Goal: Use online tool/utility: Utilize a website feature to perform a specific function

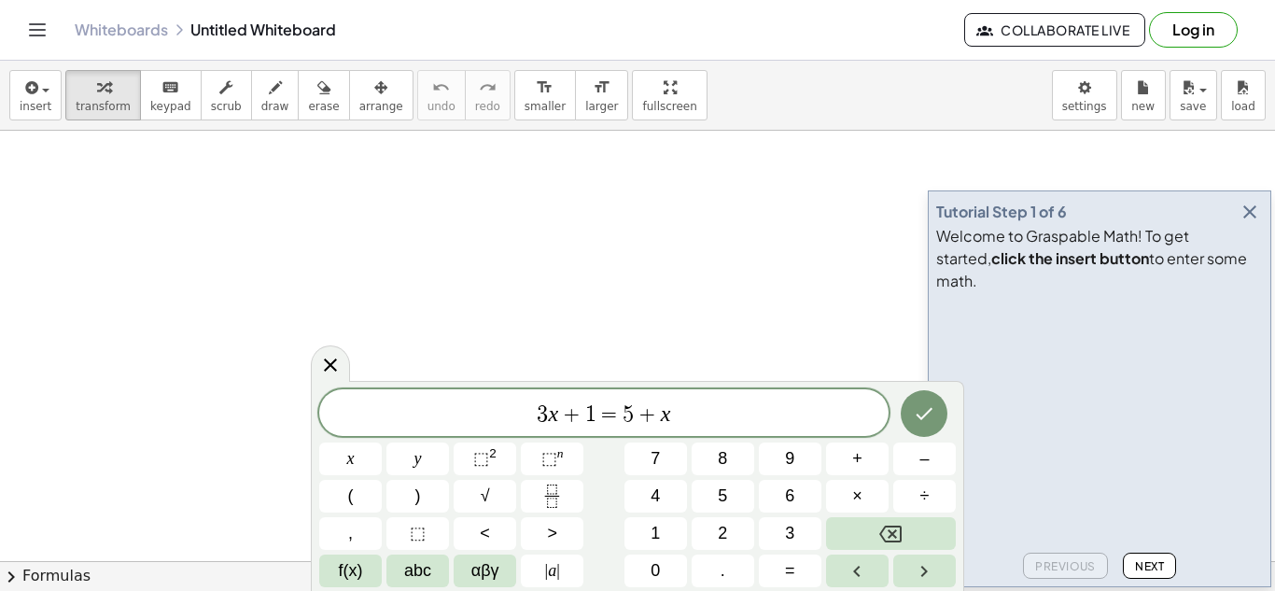
click at [1250, 223] on icon "button" at bounding box center [1250, 212] width 22 height 22
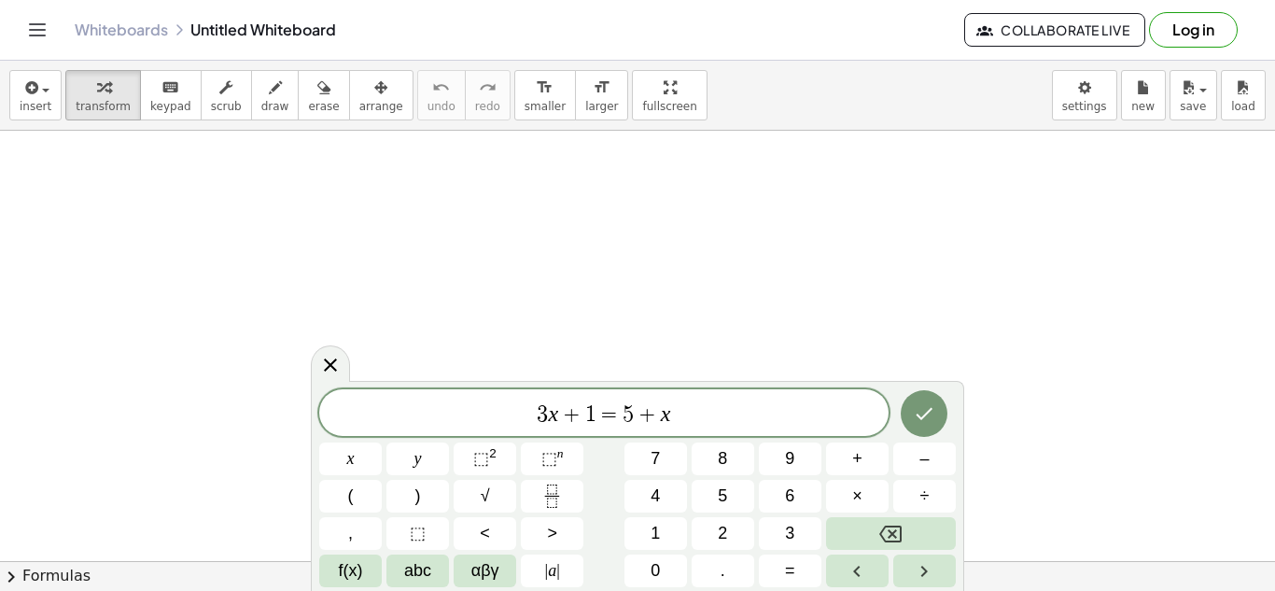
click at [833, 395] on div "3 x + 1 = 5 + x" at bounding box center [603, 412] width 569 height 47
click at [861, 495] on span "×" at bounding box center [857, 495] width 10 height 25
click at [647, 572] on button "0" at bounding box center [655, 570] width 63 height 33
click at [727, 581] on button "." at bounding box center [723, 570] width 63 height 33
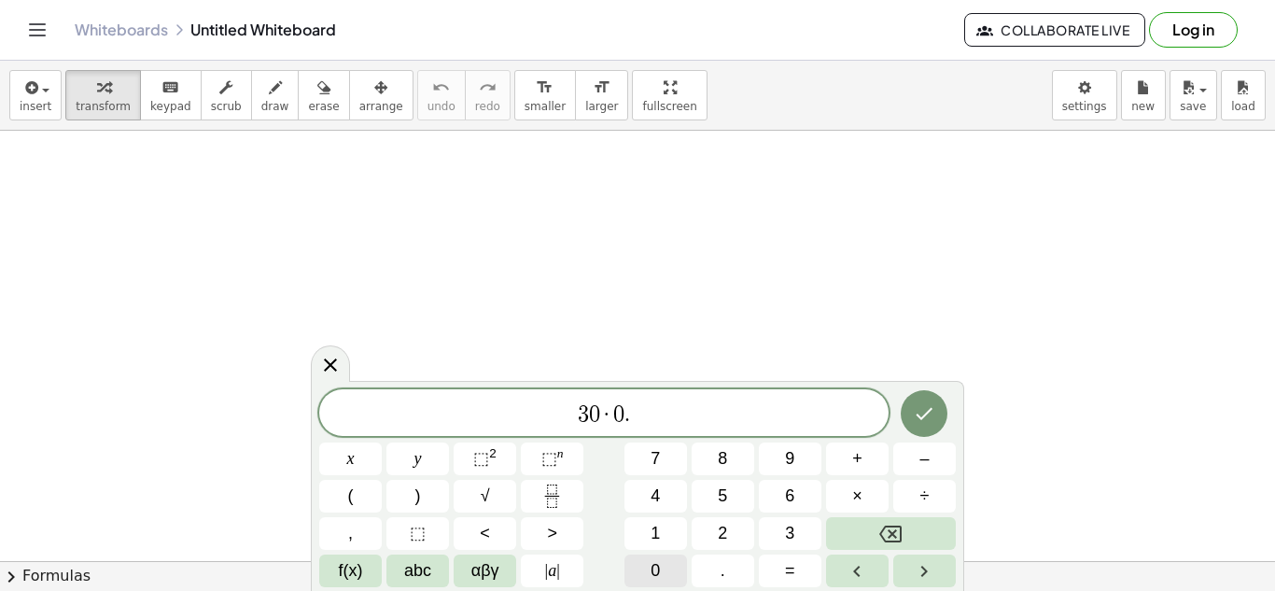
click at [654, 567] on span "0" at bounding box center [655, 570] width 9 height 25
click at [720, 473] on button "8" at bounding box center [723, 458] width 63 height 33
click at [857, 451] on span "+" at bounding box center [857, 458] width 10 height 25
click at [644, 540] on button "1" at bounding box center [655, 533] width 63 height 33
click at [671, 581] on button "0" at bounding box center [655, 570] width 63 height 33
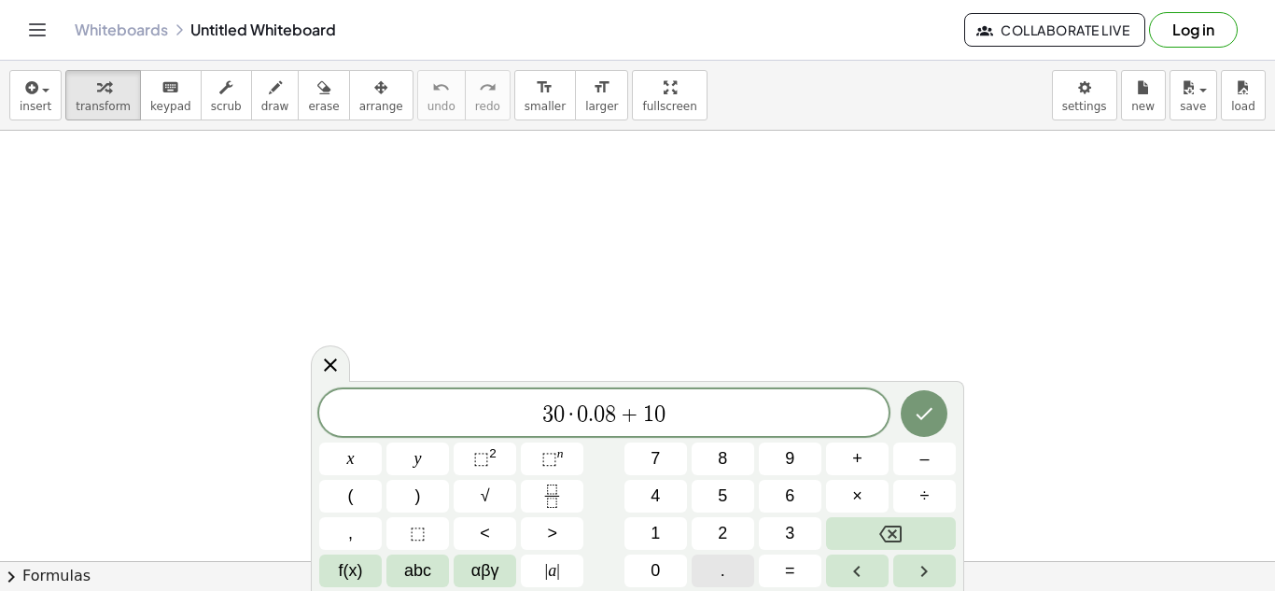
click at [703, 578] on button "." at bounding box center [723, 570] width 63 height 33
click at [722, 502] on span "5" at bounding box center [722, 495] width 9 height 25
click at [944, 416] on button "Done" at bounding box center [924, 413] width 47 height 47
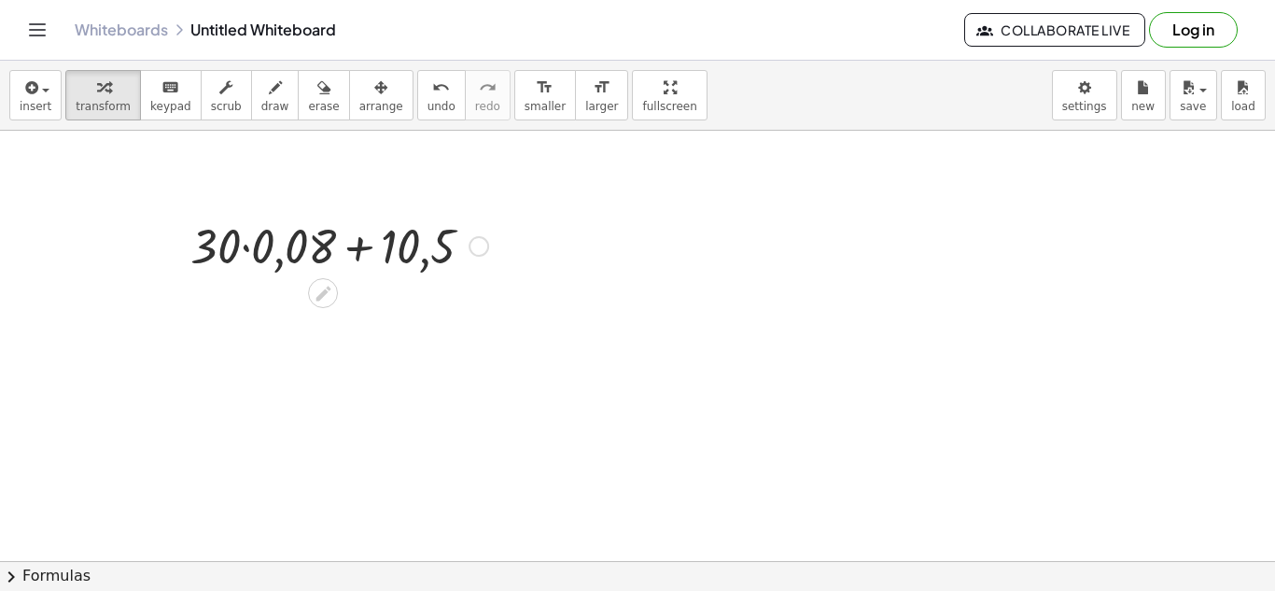
click at [245, 250] on div at bounding box center [339, 244] width 316 height 63
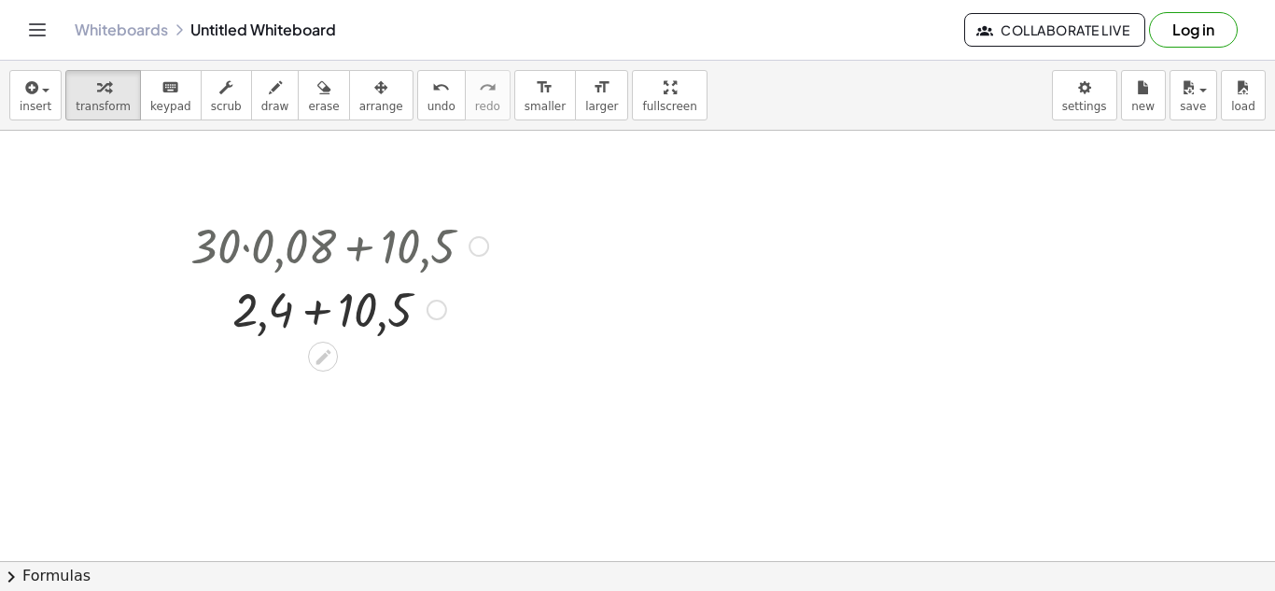
click at [323, 319] on div at bounding box center [339, 307] width 316 height 63
click at [385, 381] on div at bounding box center [383, 372] width 21 height 21
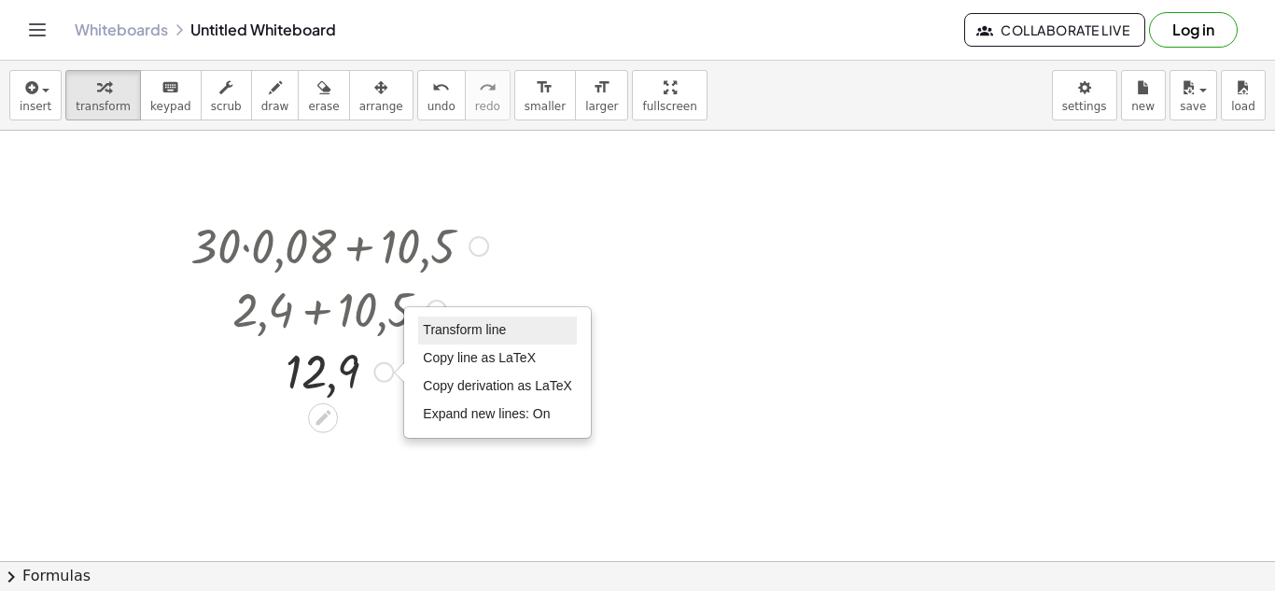
click at [456, 337] on span "Transform line" at bounding box center [464, 329] width 83 height 15
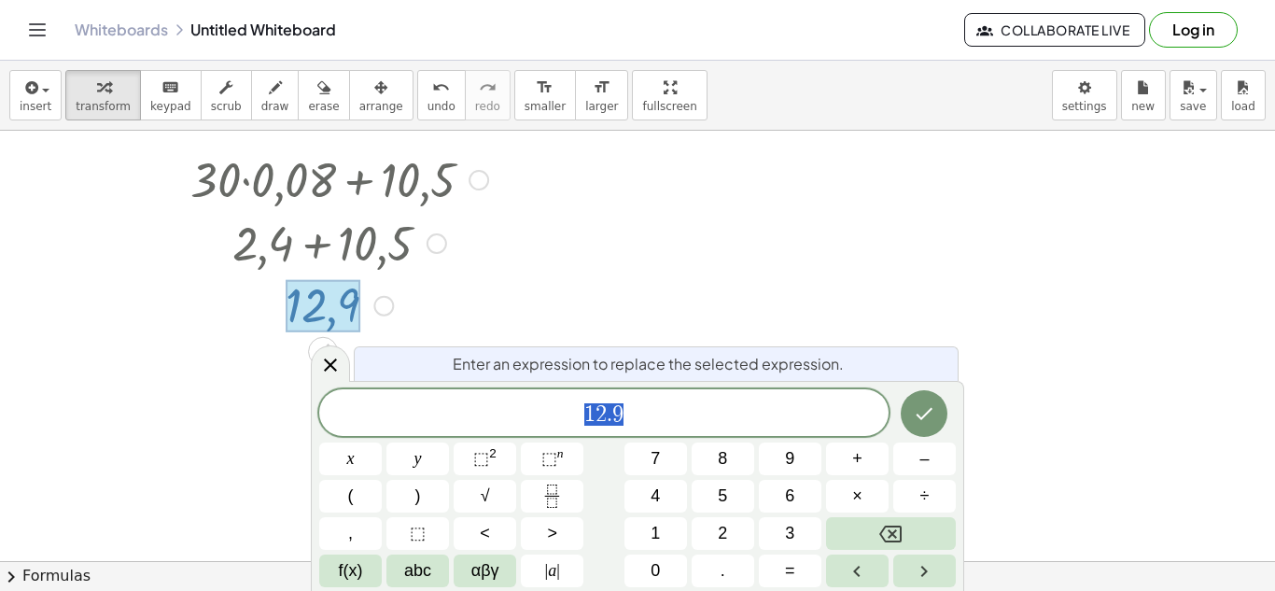
scroll to position [68, 0]
click at [334, 370] on icon at bounding box center [330, 365] width 22 height 22
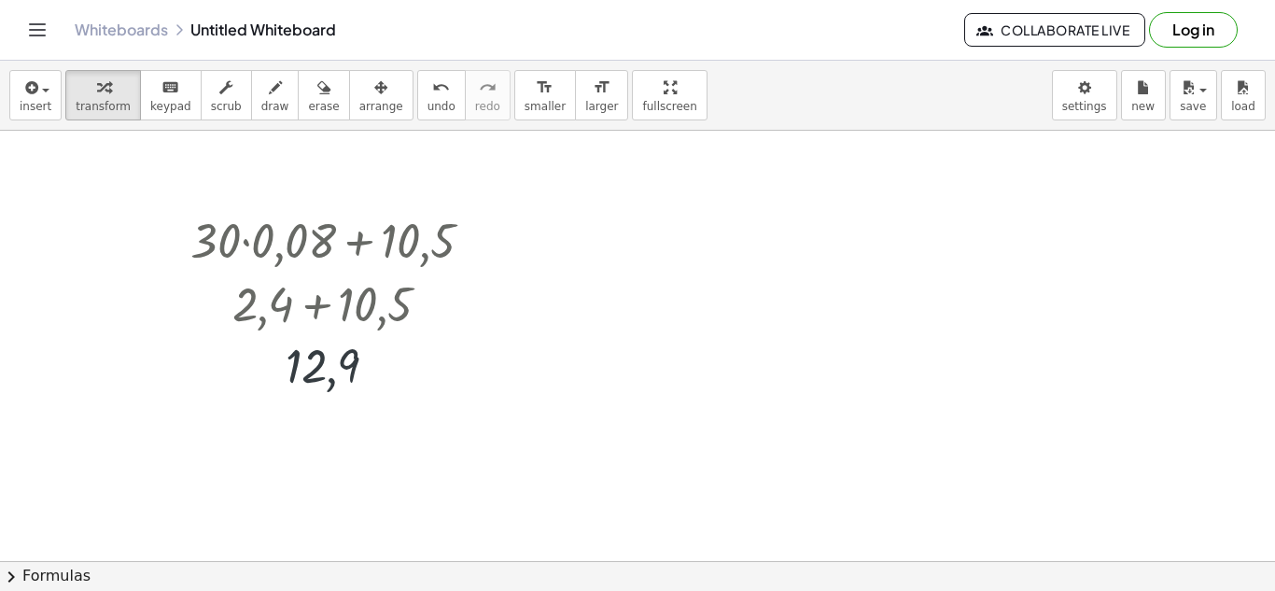
scroll to position [0, 0]
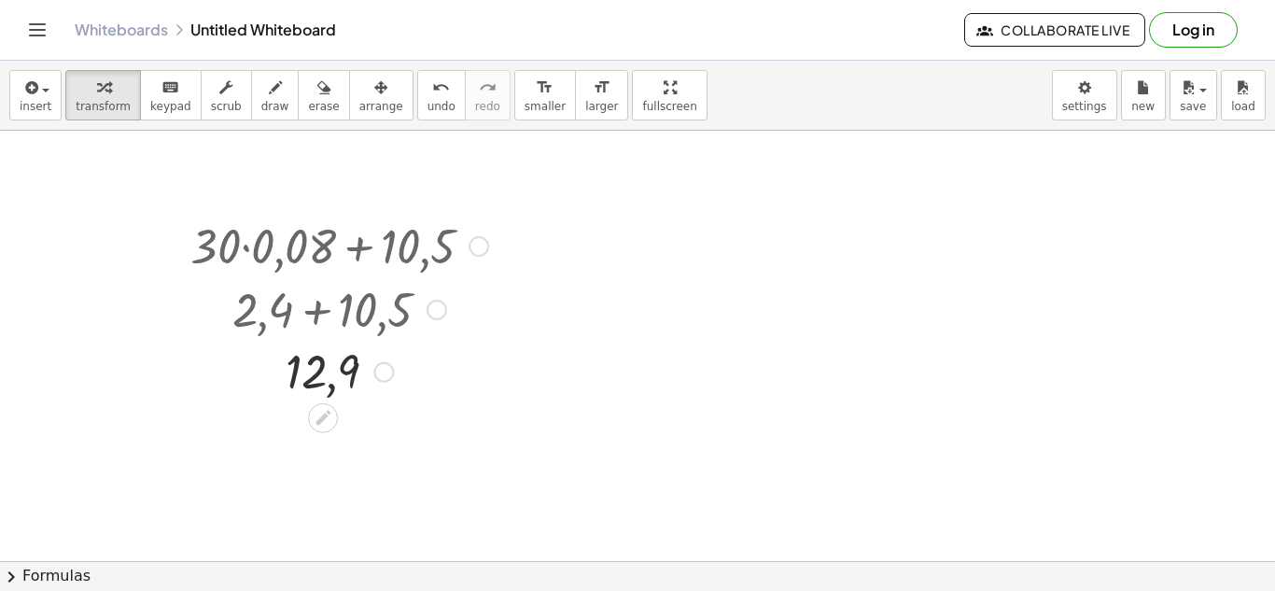
click at [485, 246] on div at bounding box center [479, 246] width 21 height 21
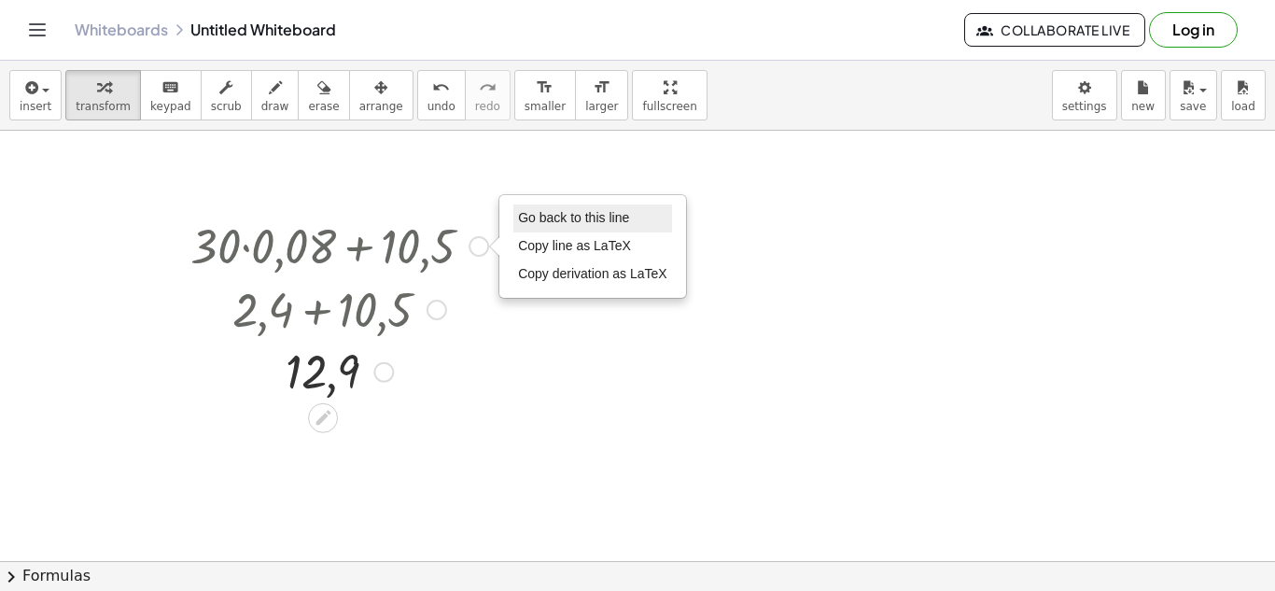
click at [635, 213] on li "Go back to this line" at bounding box center [592, 218] width 159 height 28
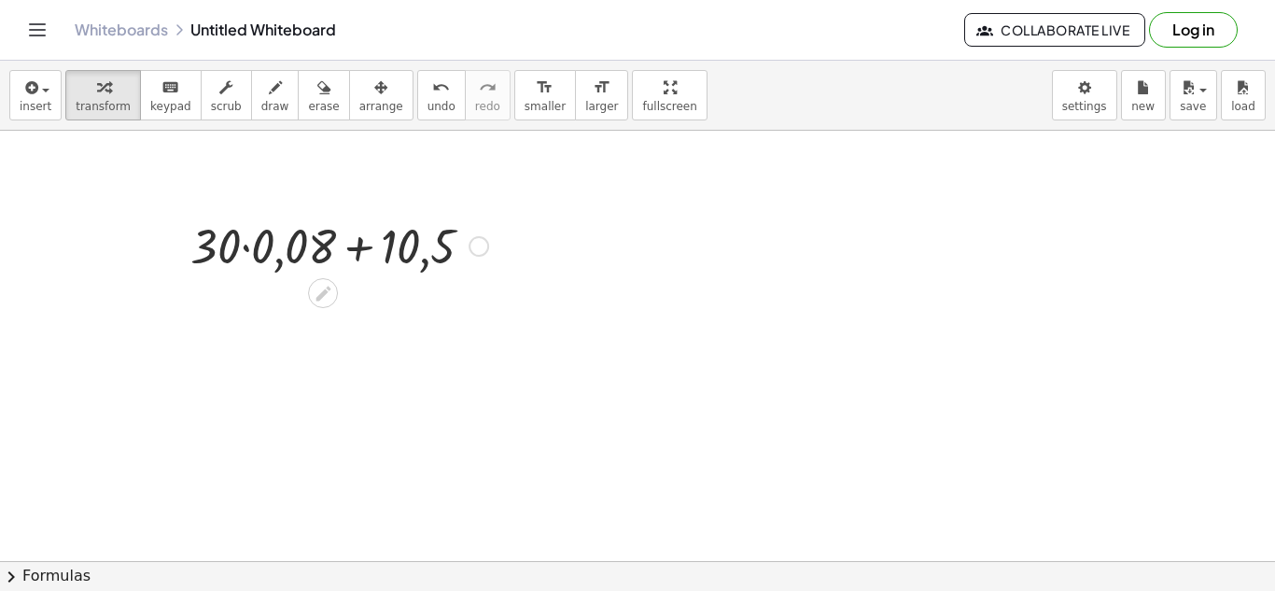
click at [483, 244] on div "Go back to this line Copy line as LaTeX Copy derivation as LaTeX" at bounding box center [479, 246] width 21 height 21
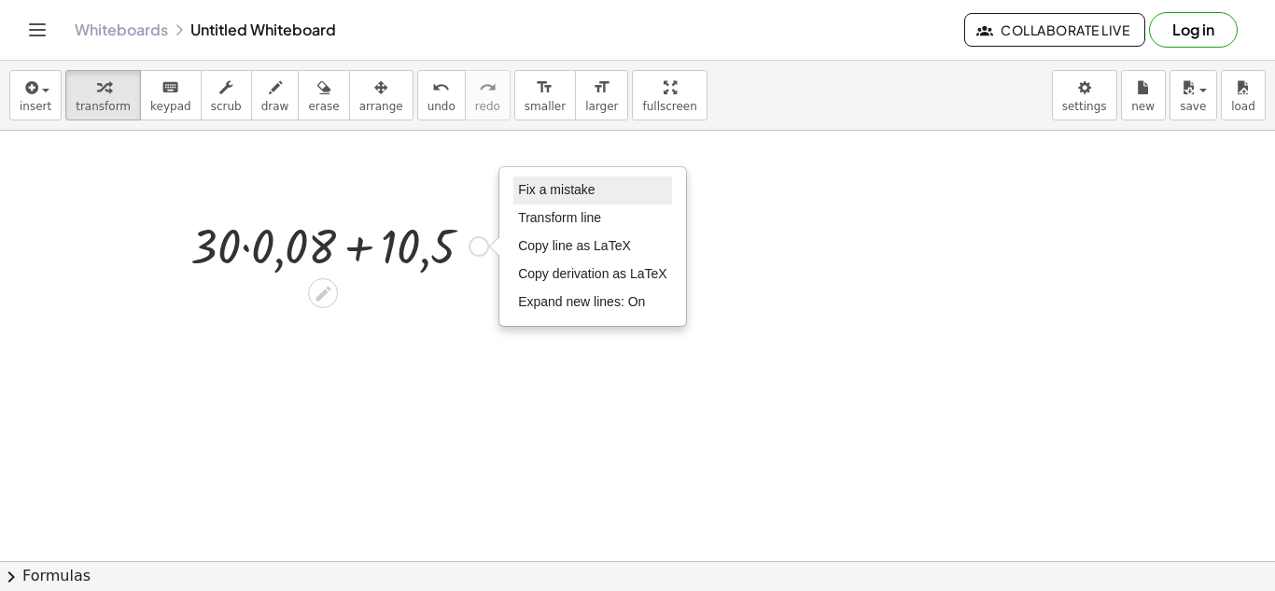
click at [599, 181] on li "Fix a mistake" at bounding box center [592, 190] width 159 height 28
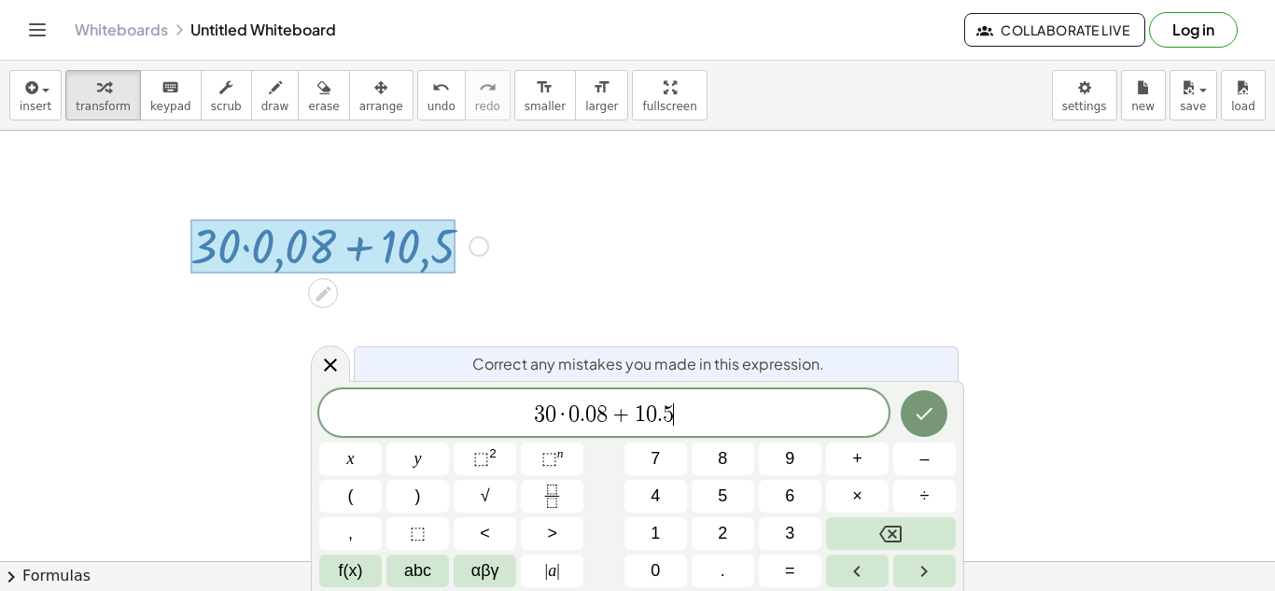
click at [563, 413] on span "·" at bounding box center [562, 414] width 13 height 22
click at [605, 426] on span "1 5 ​ · 0 . 0 8 + 1 0 . 5" at bounding box center [603, 414] width 569 height 26
click at [643, 409] on span "1" at bounding box center [640, 414] width 11 height 22
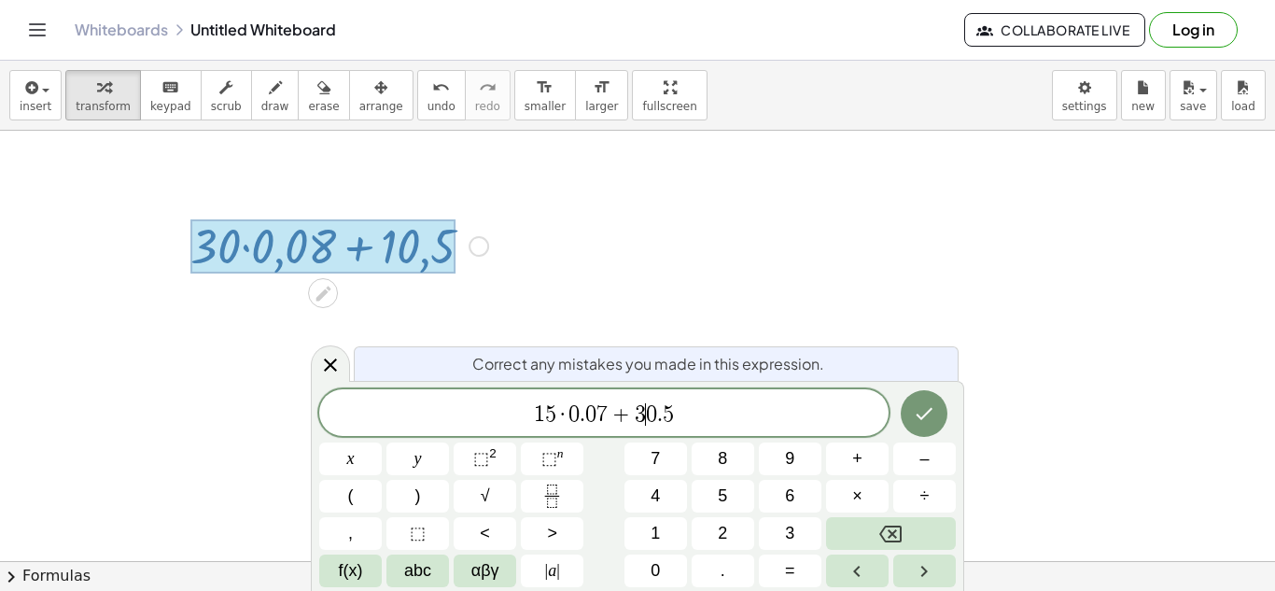
scroll to position [7, 0]
click at [668, 417] on span "5" at bounding box center [668, 414] width 11 height 22
click at [917, 420] on icon "Done" at bounding box center [924, 413] width 22 height 22
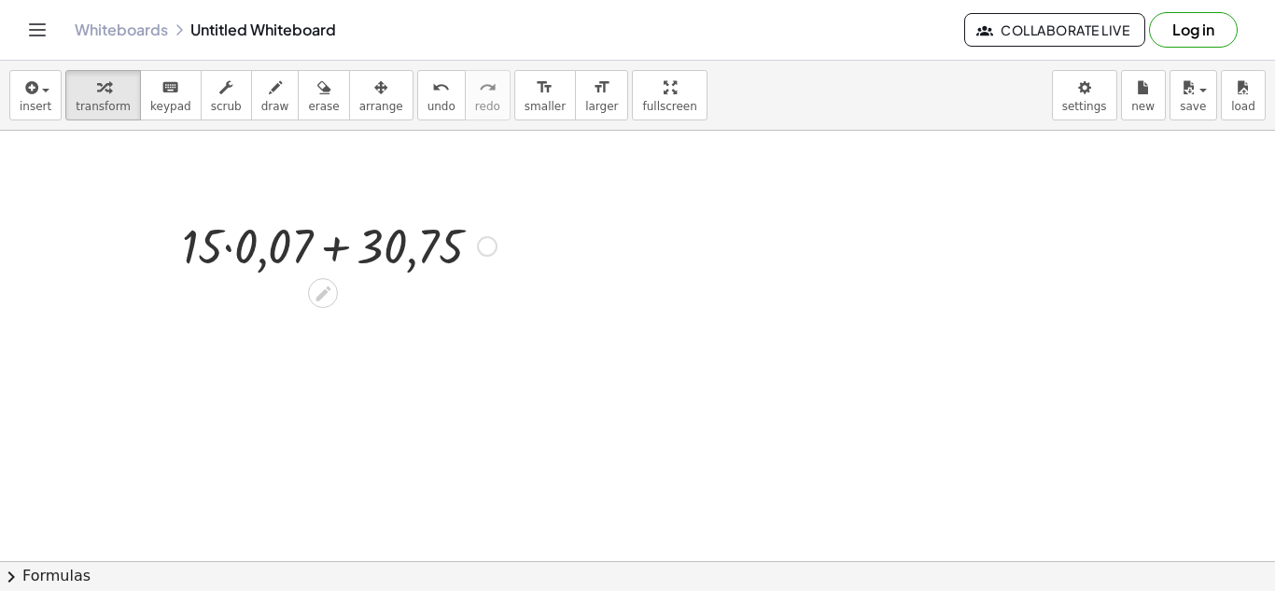
click at [231, 247] on div at bounding box center [339, 244] width 333 height 63
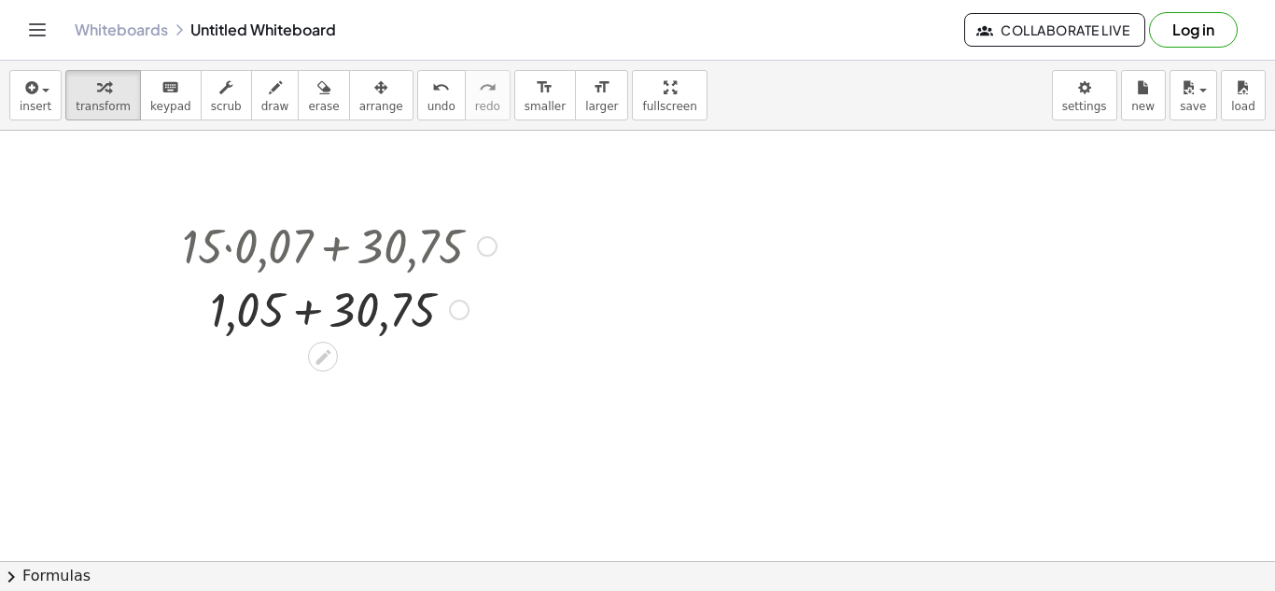
click at [313, 316] on div at bounding box center [339, 307] width 333 height 63
click at [391, 378] on div "Fix a mistake Transform line Copy line as LaTeX Copy derivation as LaTeX Expand…" at bounding box center [387, 372] width 21 height 21
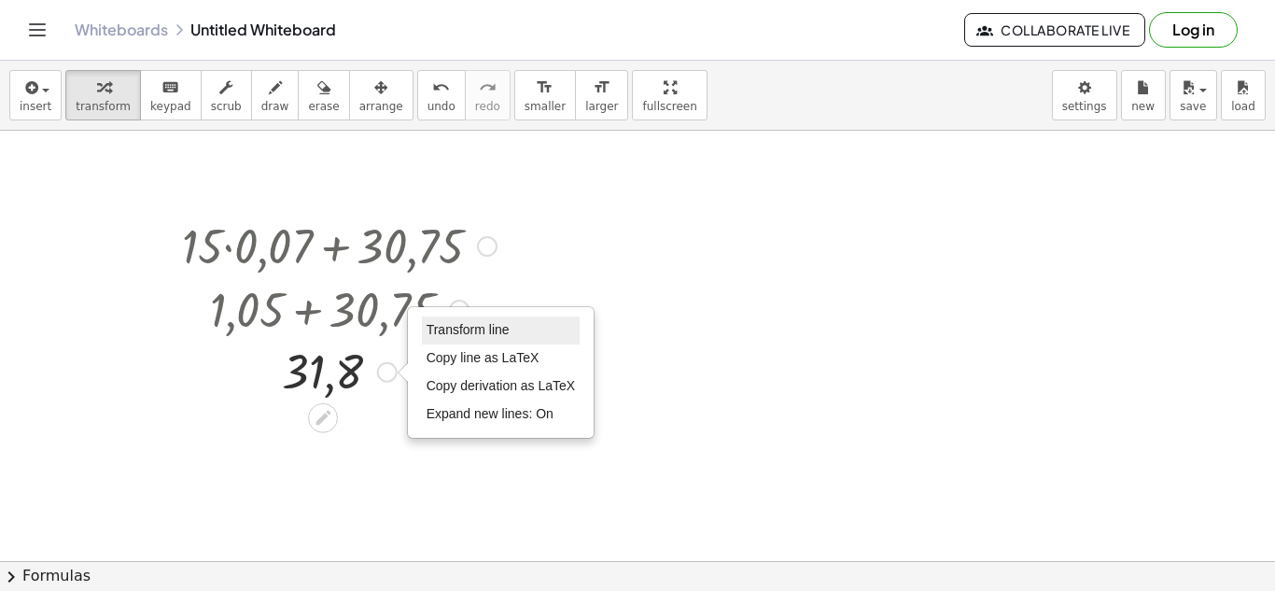
click at [435, 335] on span "Transform line" at bounding box center [468, 329] width 83 height 15
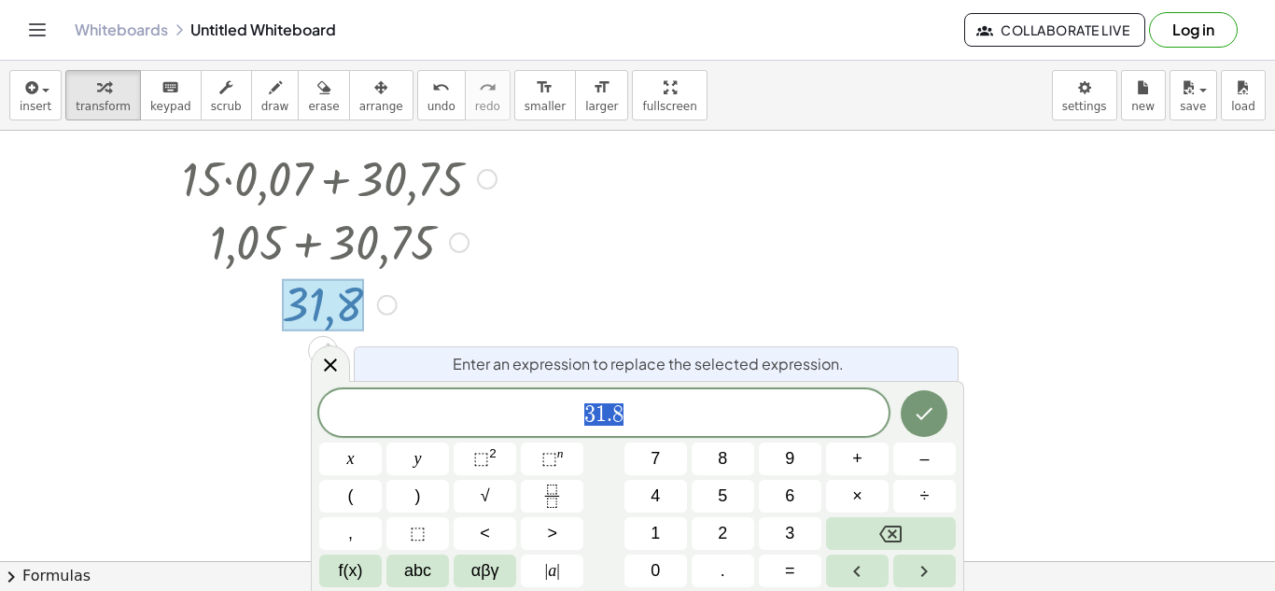
scroll to position [68, 0]
click at [497, 177] on div at bounding box center [487, 178] width 21 height 21
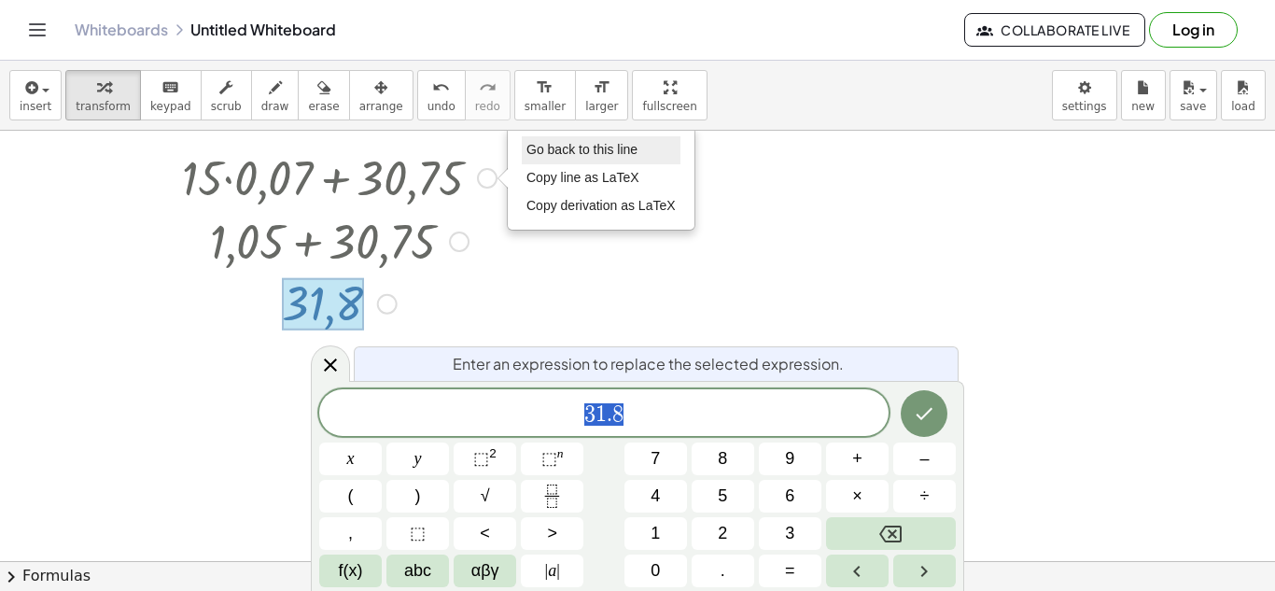
click at [551, 154] on span "Go back to this line" at bounding box center [581, 149] width 111 height 15
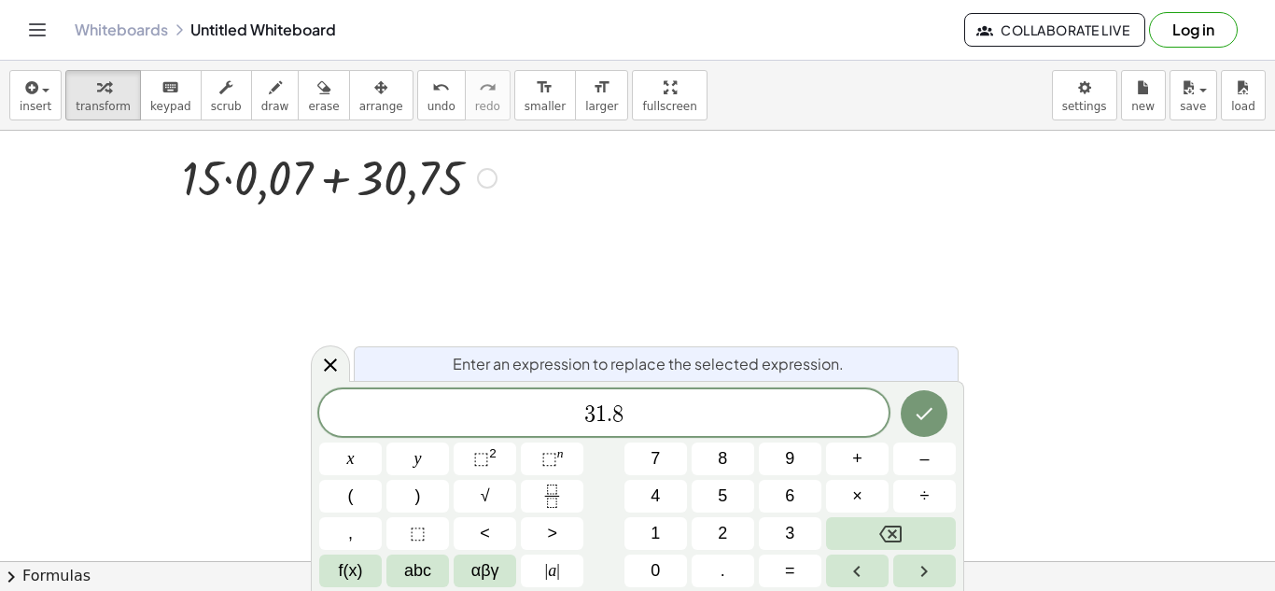
click at [486, 175] on div "Go back to this line Copy line as LaTeX Copy derivation as LaTeX" at bounding box center [487, 178] width 21 height 21
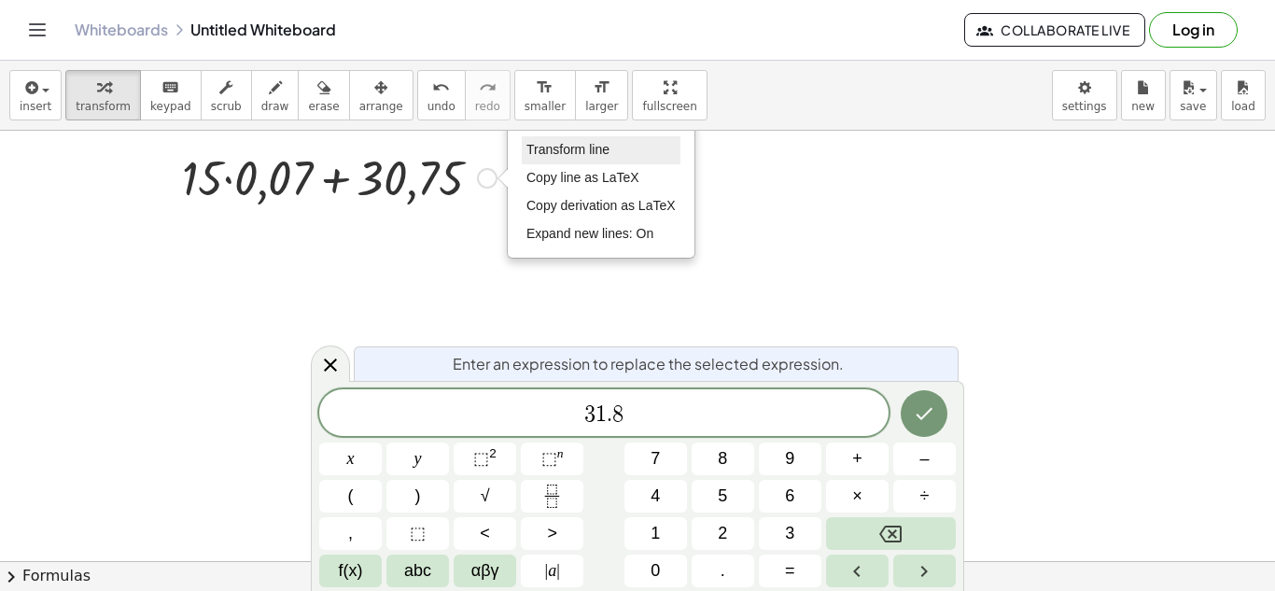
click at [552, 148] on span "Transform line" at bounding box center [567, 149] width 83 height 15
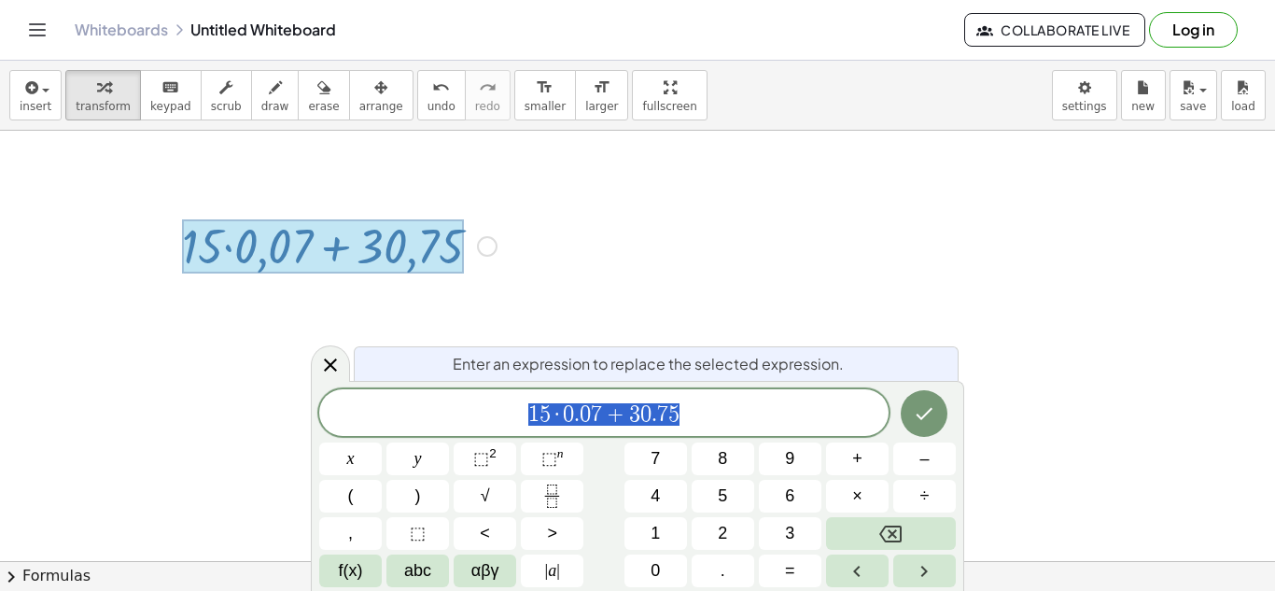
scroll to position [0, 0]
click at [930, 472] on button "–" at bounding box center [924, 458] width 63 height 33
click at [934, 417] on icon "Done" at bounding box center [924, 413] width 22 height 22
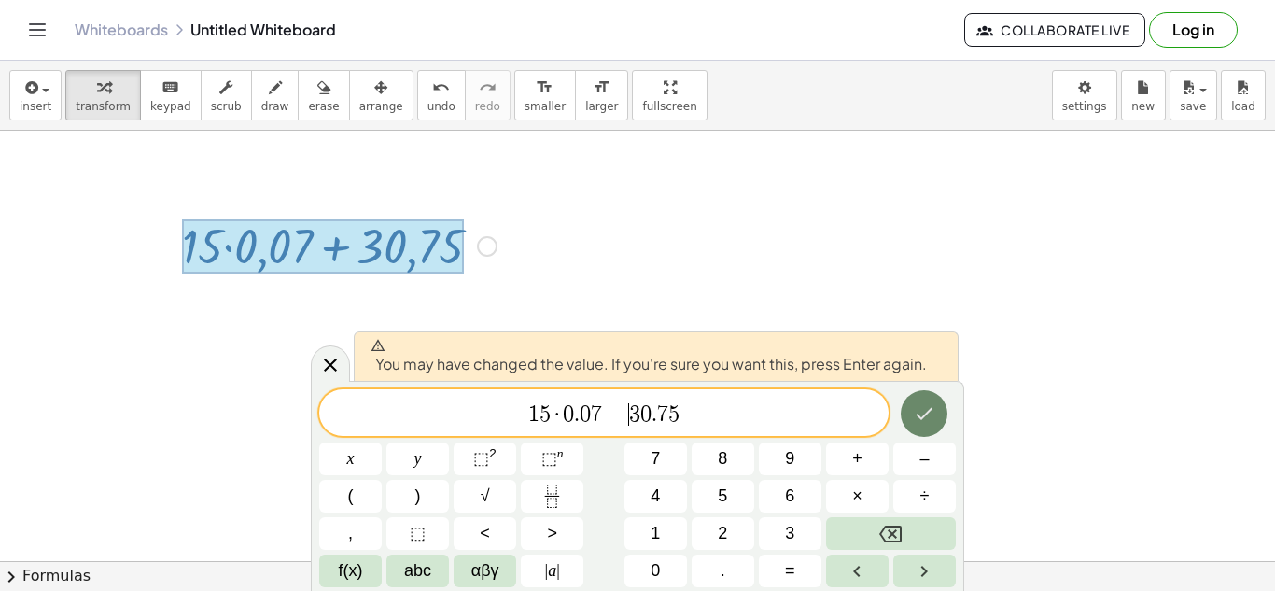
click at [931, 423] on icon "Done" at bounding box center [924, 413] width 22 height 22
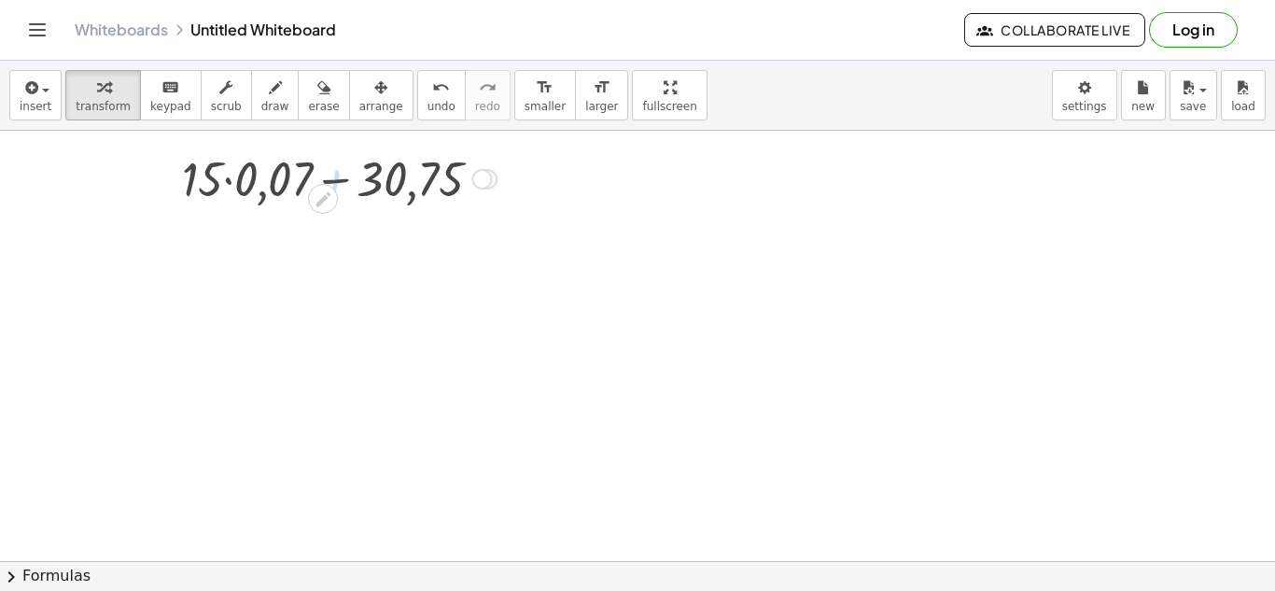
scroll to position [68, 0]
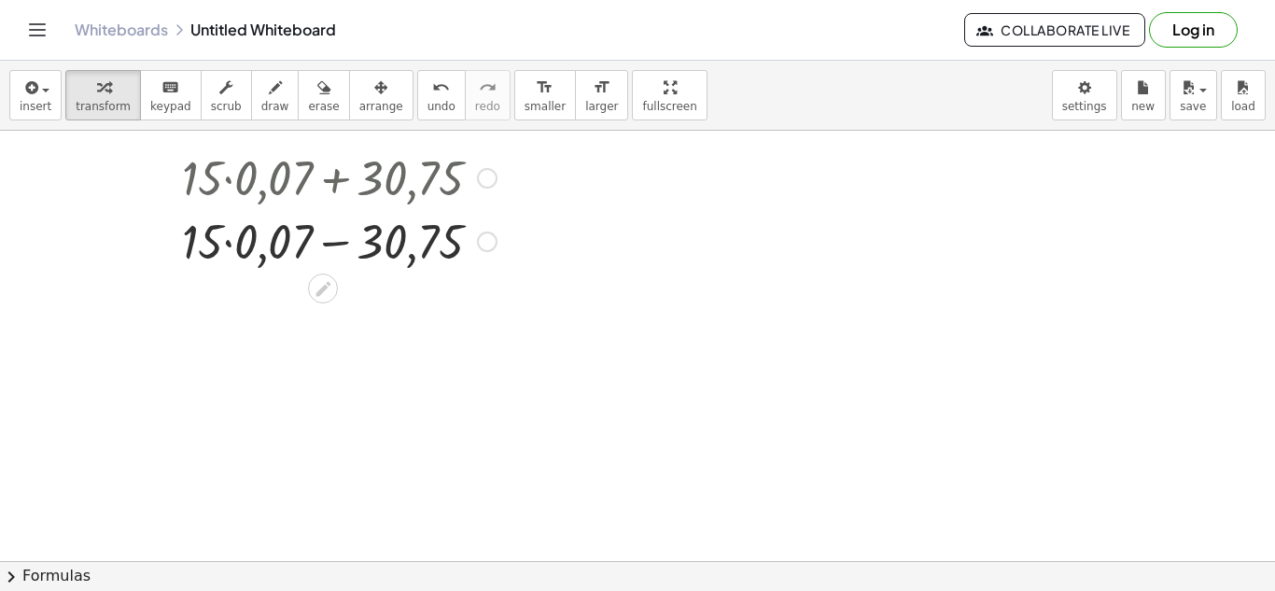
click at [485, 182] on div at bounding box center [487, 178] width 21 height 21
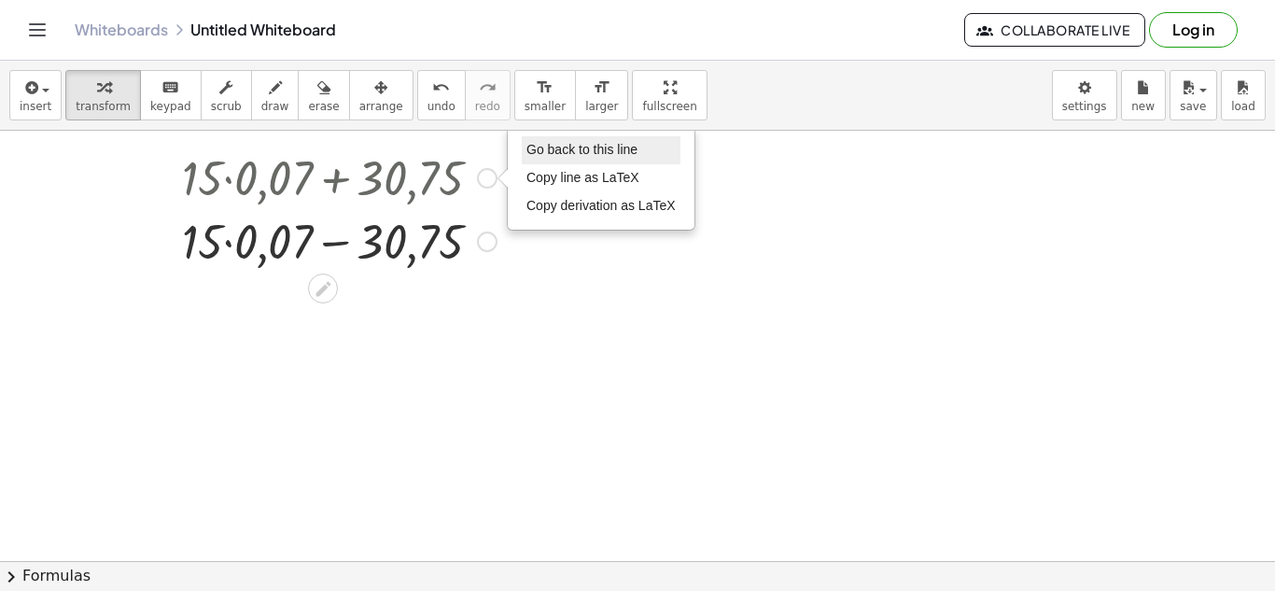
click at [582, 153] on span "Go back to this line" at bounding box center [581, 149] width 111 height 15
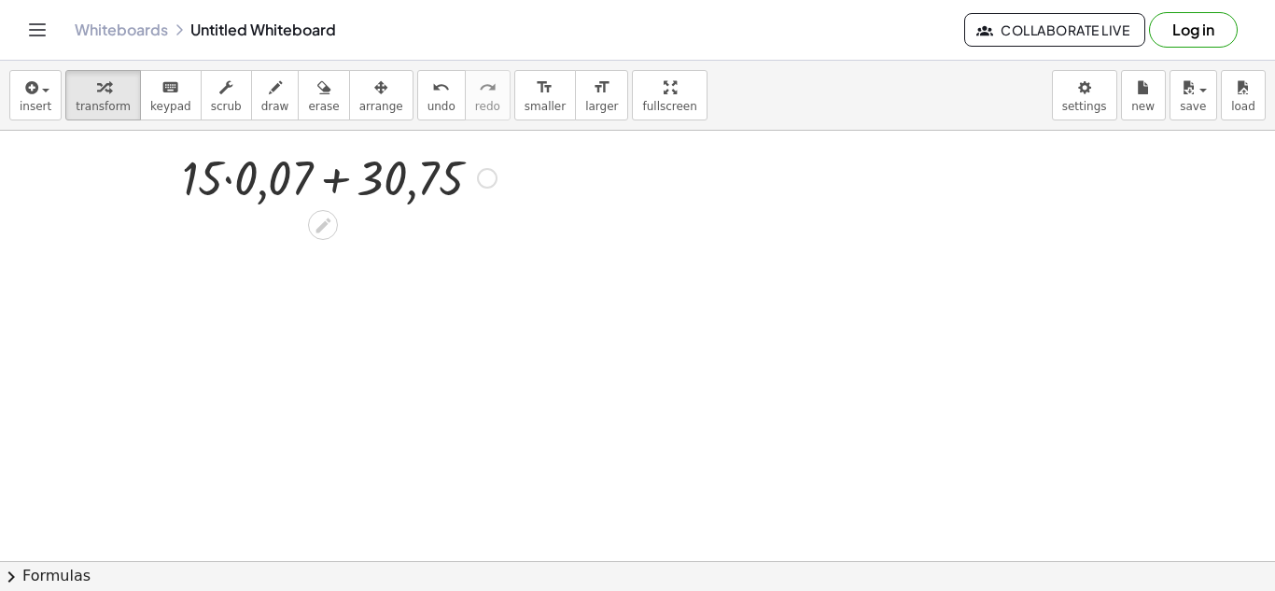
click at [488, 179] on div "Go back to this line Copy line as LaTeX Copy derivation as LaTeX" at bounding box center [487, 178] width 21 height 21
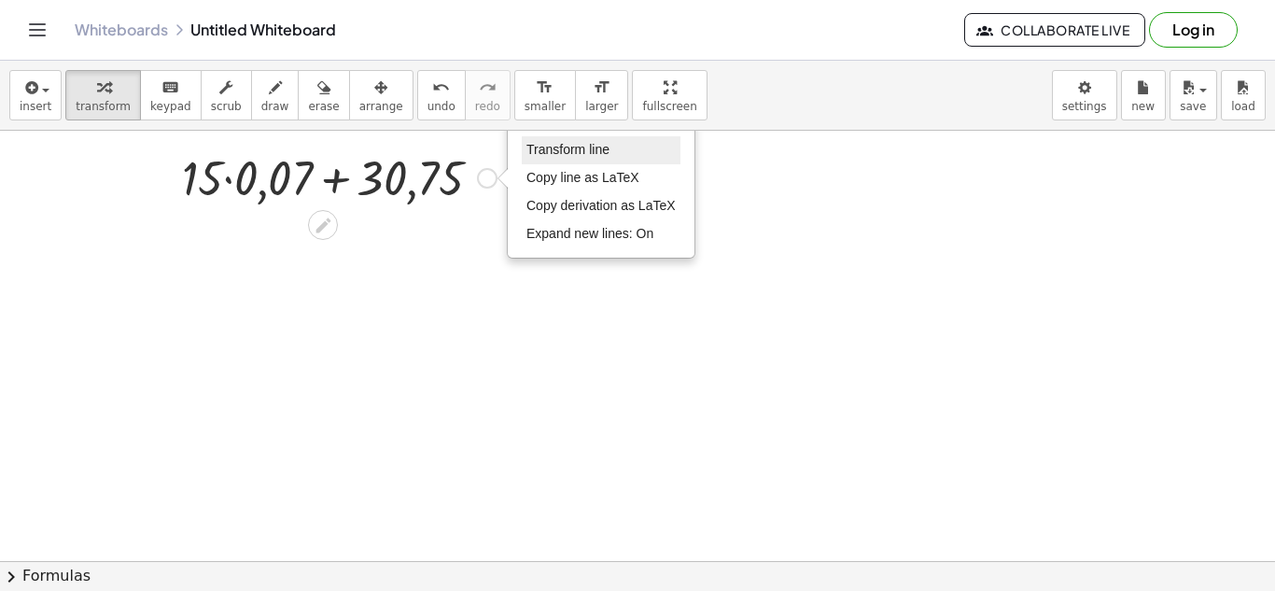
click at [559, 158] on li "Transform line" at bounding box center [601, 150] width 159 height 28
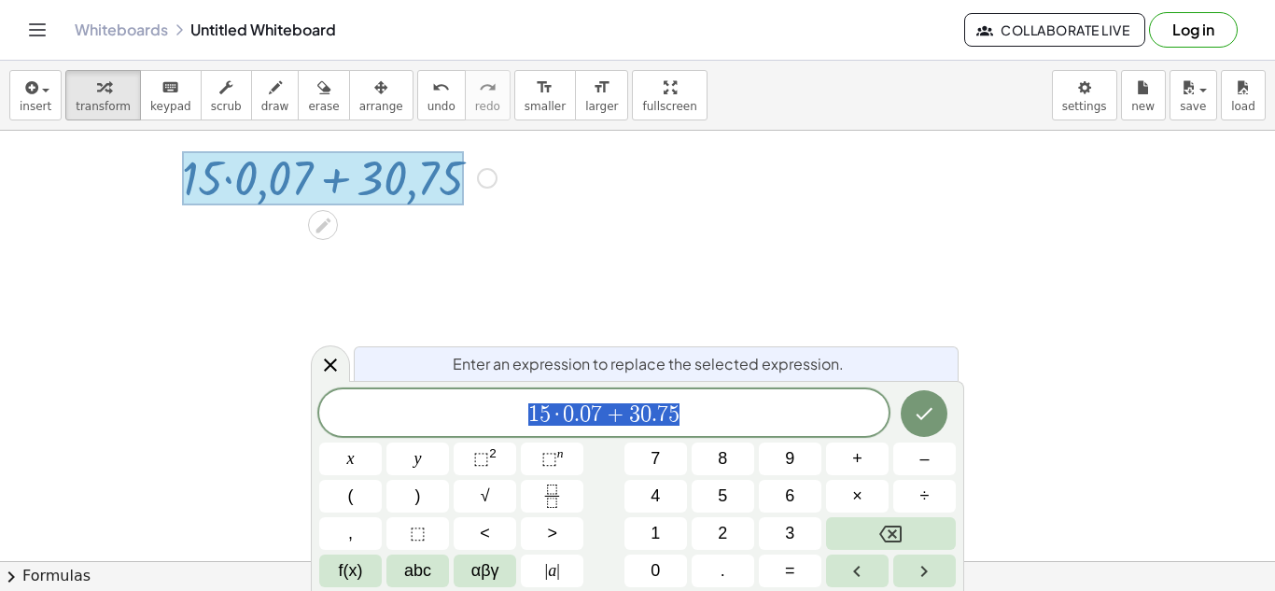
scroll to position [11, 0]
click at [938, 471] on button "–" at bounding box center [924, 458] width 63 height 33
click at [923, 421] on icon "Done" at bounding box center [924, 413] width 22 height 22
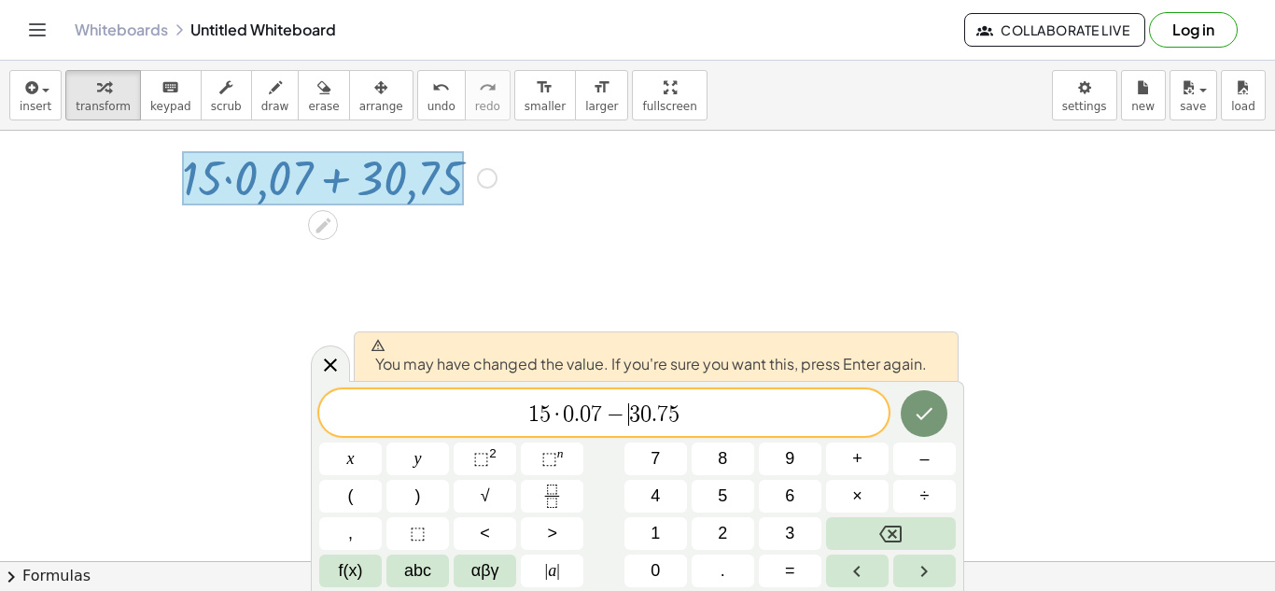
click at [761, 418] on span "1 5 · 0 . 0 7 − ​ 3 0 . 7 5" at bounding box center [603, 414] width 569 height 26
drag, startPoint x: 761, startPoint y: 418, endPoint x: 405, endPoint y: 432, distance: 355.9
click at [405, 432] on div "**********" at bounding box center [603, 412] width 569 height 47
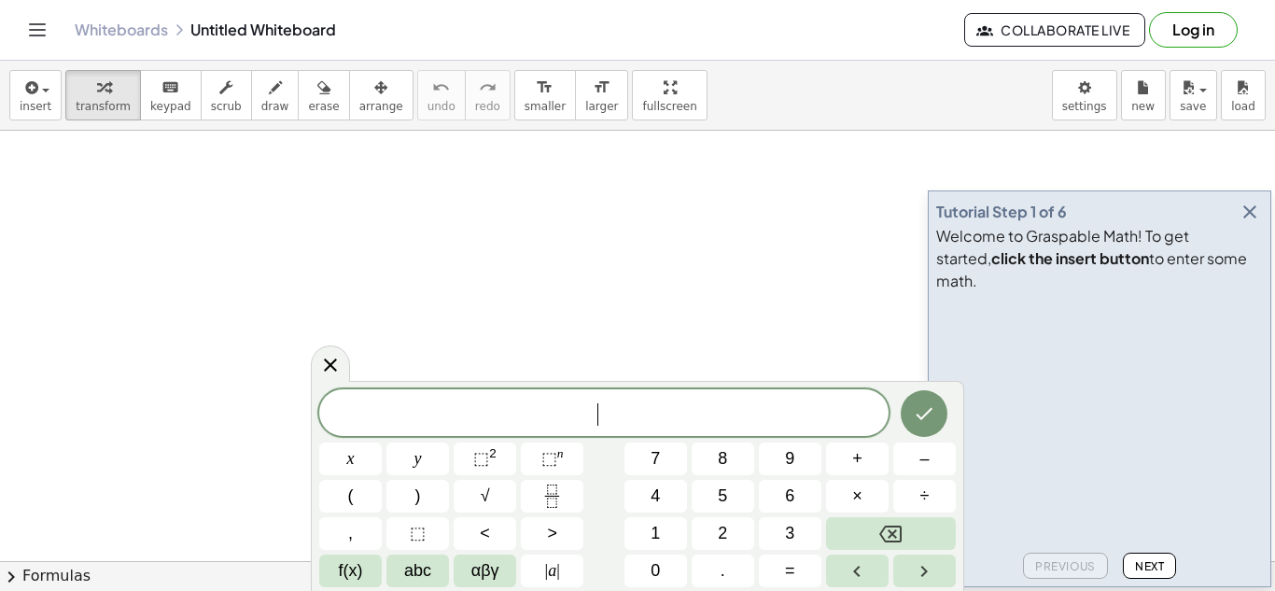
scroll to position [2, 0]
click at [924, 413] on icon "Done" at bounding box center [924, 413] width 22 height 22
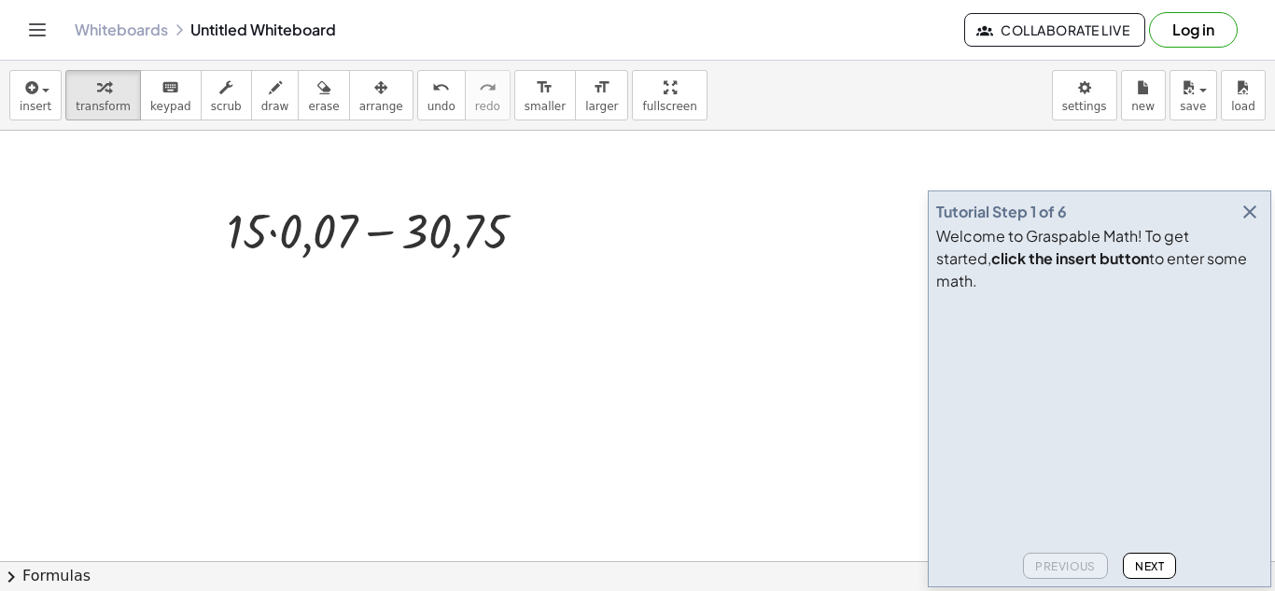
click at [1253, 223] on icon "button" at bounding box center [1250, 212] width 22 height 22
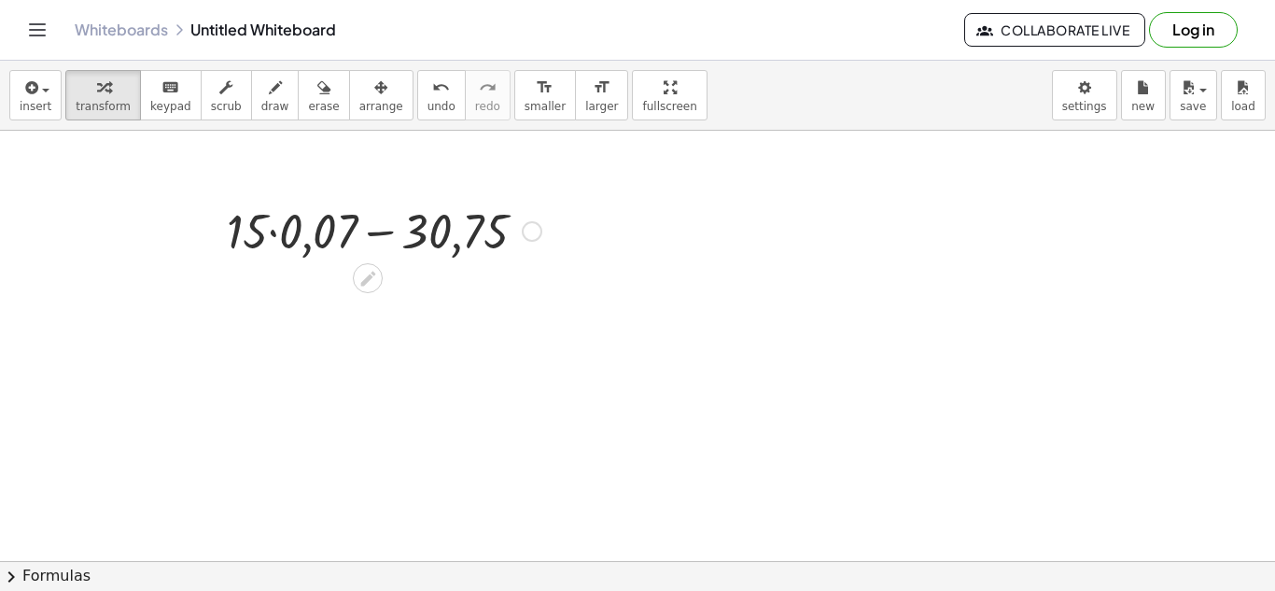
click at [278, 240] on div at bounding box center [383, 229] width 333 height 63
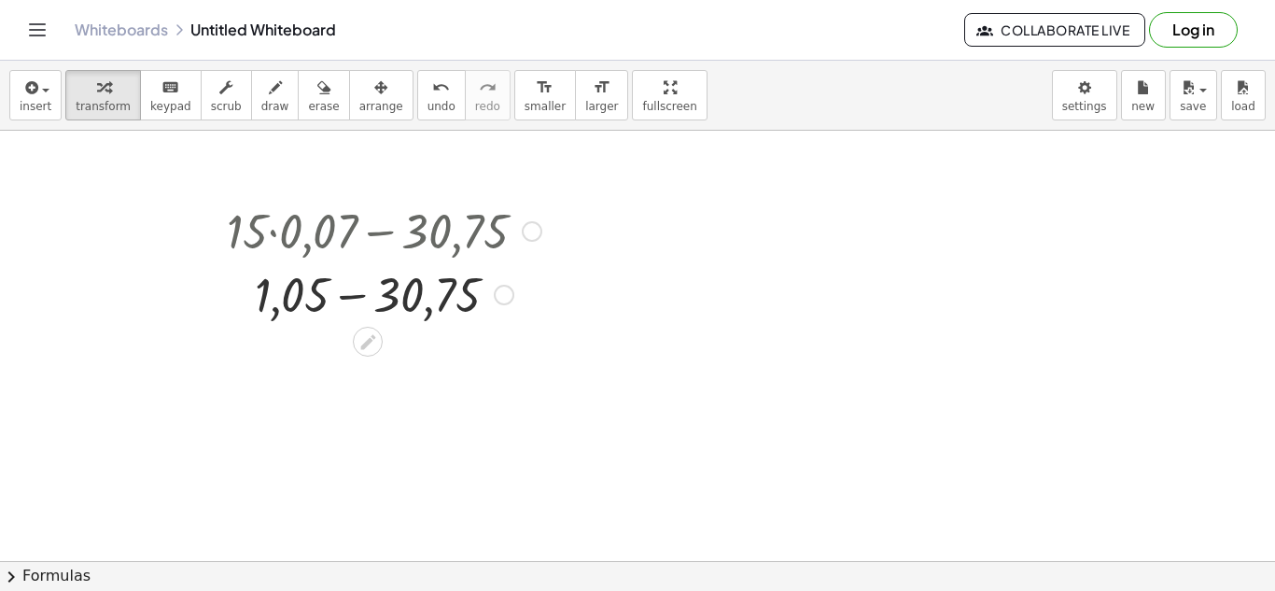
click at [346, 301] on div at bounding box center [383, 292] width 333 height 63
click at [531, 236] on div at bounding box center [532, 231] width 21 height 21
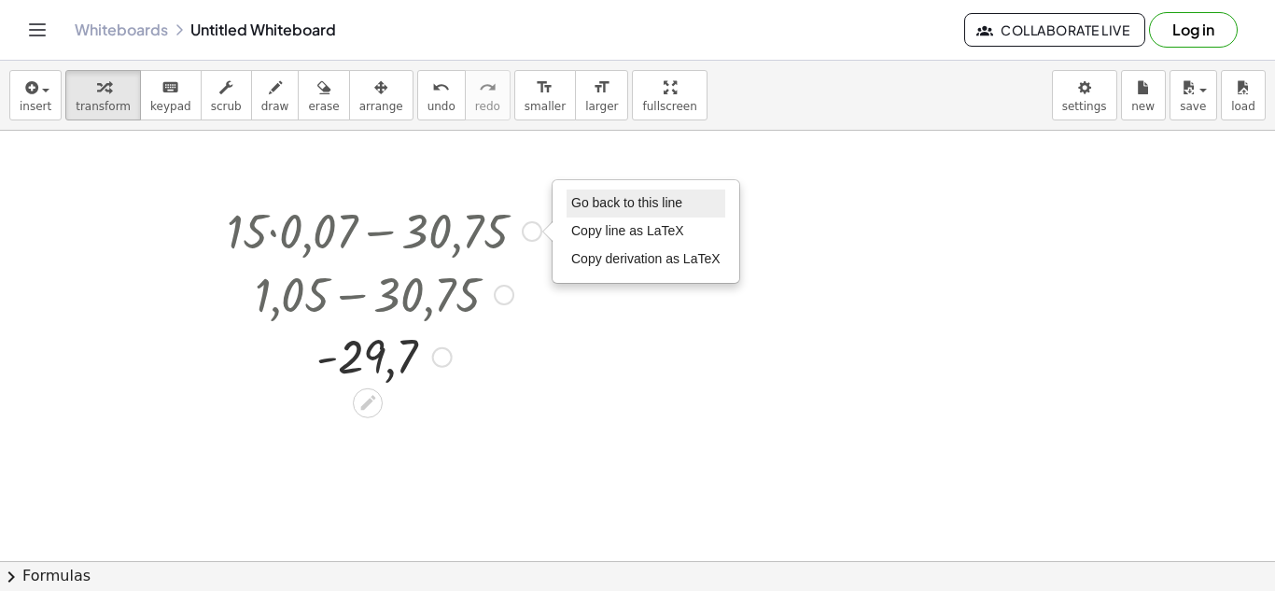
click at [596, 209] on span "Go back to this line" at bounding box center [626, 202] width 111 height 15
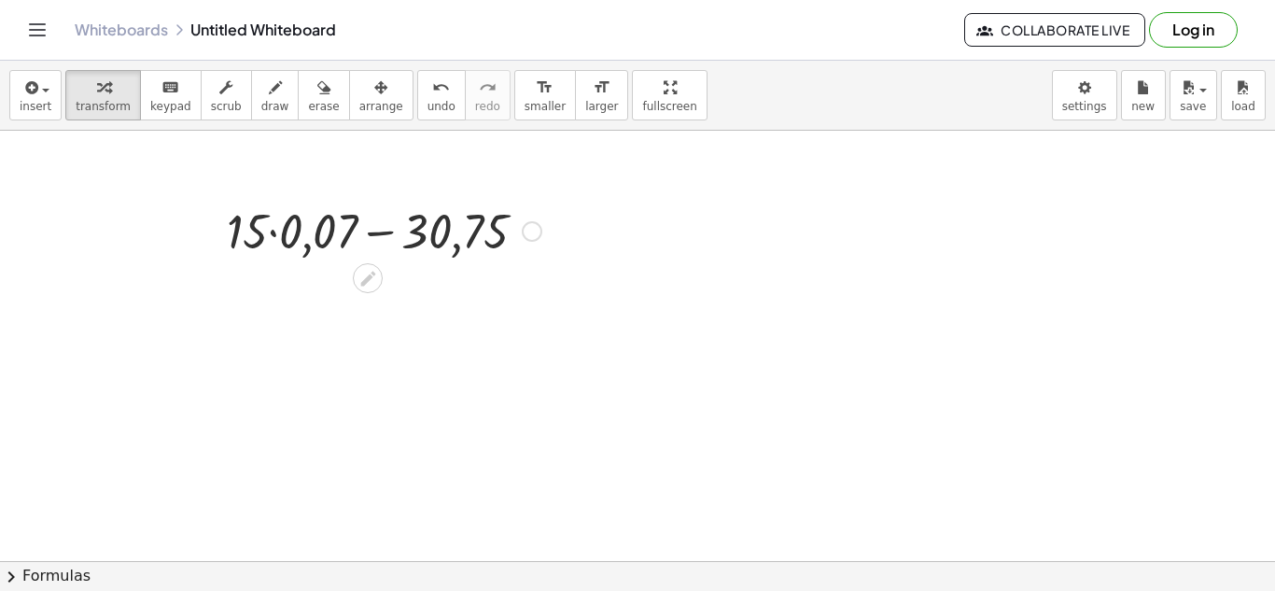
click at [528, 236] on div "Go back to this line Copy line as LaTeX Copy derivation as LaTeX" at bounding box center [532, 231] width 21 height 21
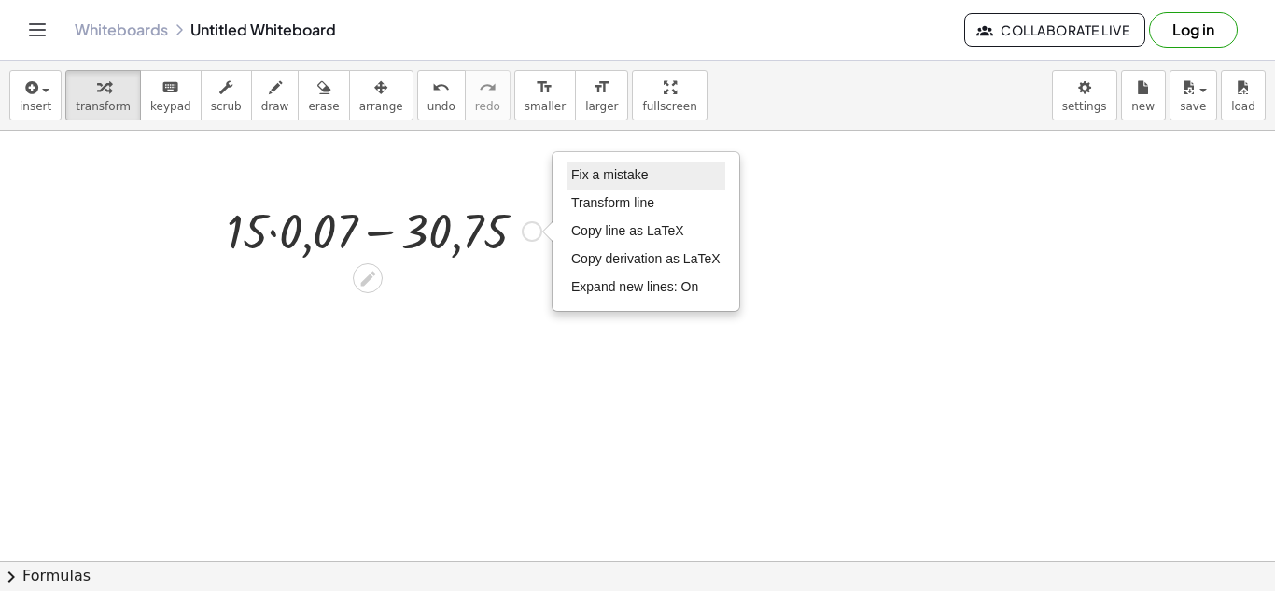
click at [617, 172] on span "Fix a mistake" at bounding box center [609, 174] width 77 height 15
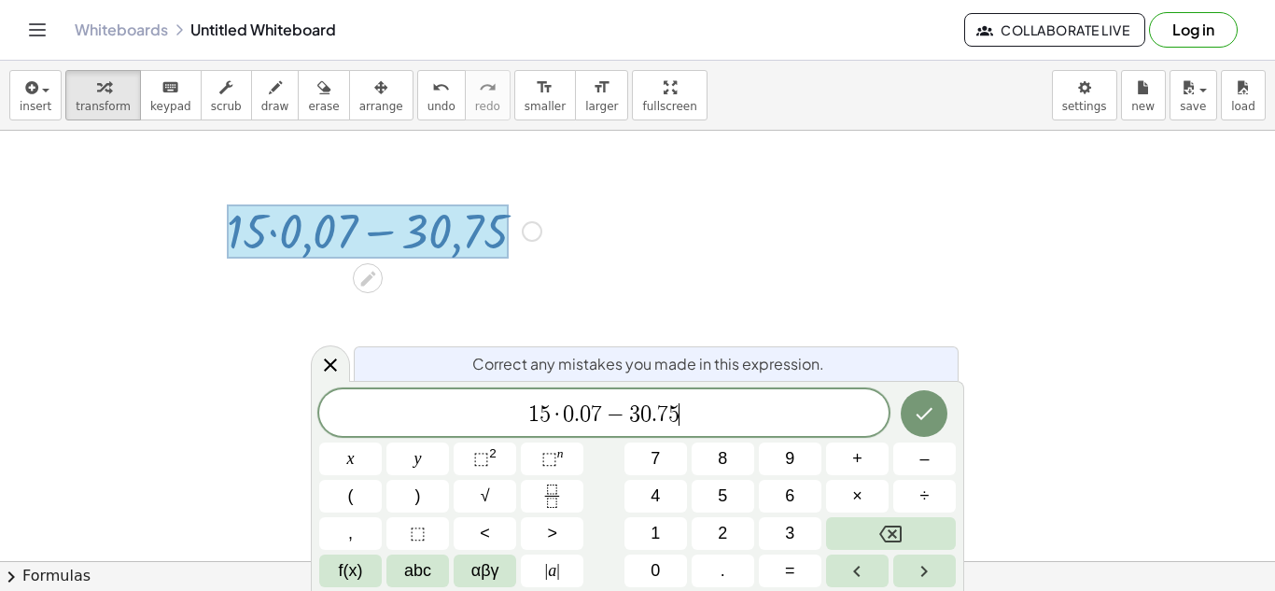
scroll to position [3, 0]
click at [608, 416] on span "−" at bounding box center [615, 414] width 27 height 22
click at [625, 416] on span "−" at bounding box center [615, 414] width 27 height 22
drag, startPoint x: 622, startPoint y: 414, endPoint x: 611, endPoint y: 414, distance: 10.3
click at [611, 414] on span "7" at bounding box center [610, 414] width 11 height 22
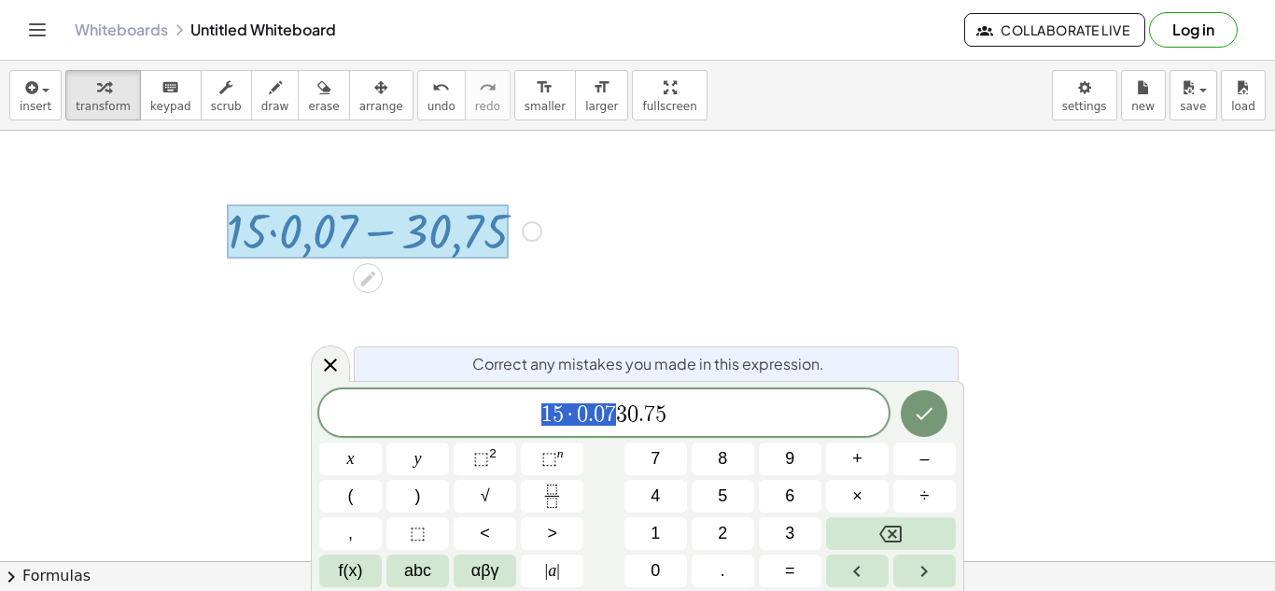
drag, startPoint x: 611, startPoint y: 414, endPoint x: 516, endPoint y: 419, distance: 95.3
click at [707, 419] on span "​ 3 0 . 7 5" at bounding box center [603, 414] width 569 height 26
click at [905, 478] on div "3 0 . 7 5 ​ x y ⬚ 2 ⬚ n 7 8 9 + – ( ) √ 4 5 6 × ÷ , ⬚ < > 1 2 3 f(x) abc αβγ | …" at bounding box center [637, 488] width 637 height 198
click at [913, 472] on button "–" at bounding box center [924, 458] width 63 height 33
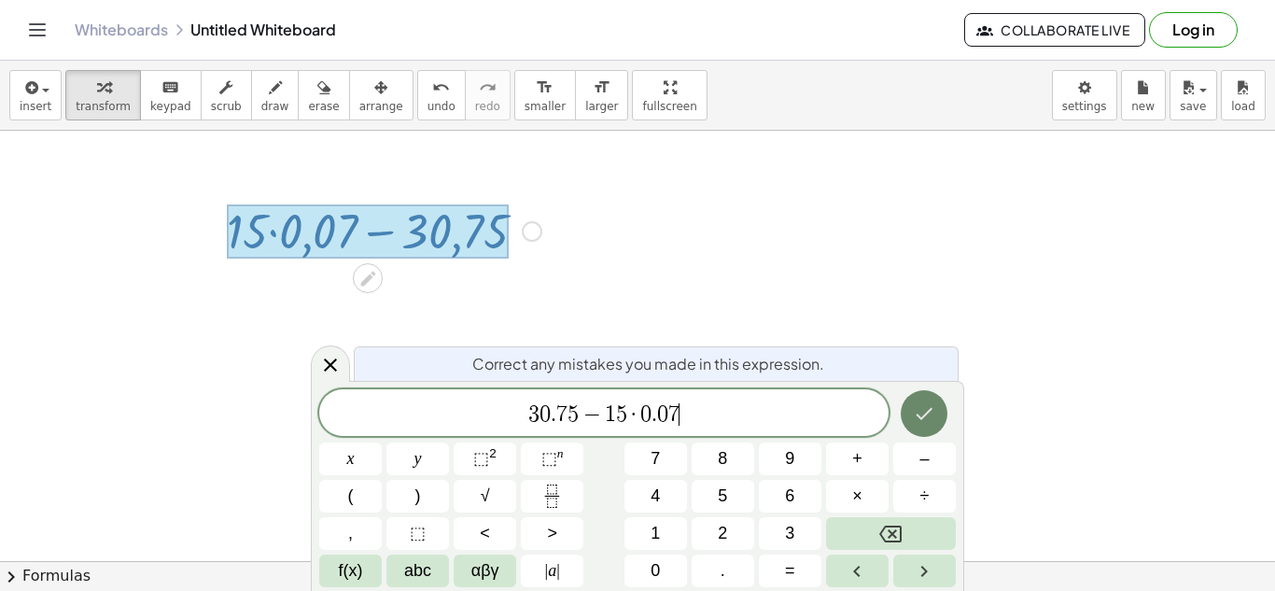
click at [917, 409] on icon "Done" at bounding box center [924, 413] width 22 height 22
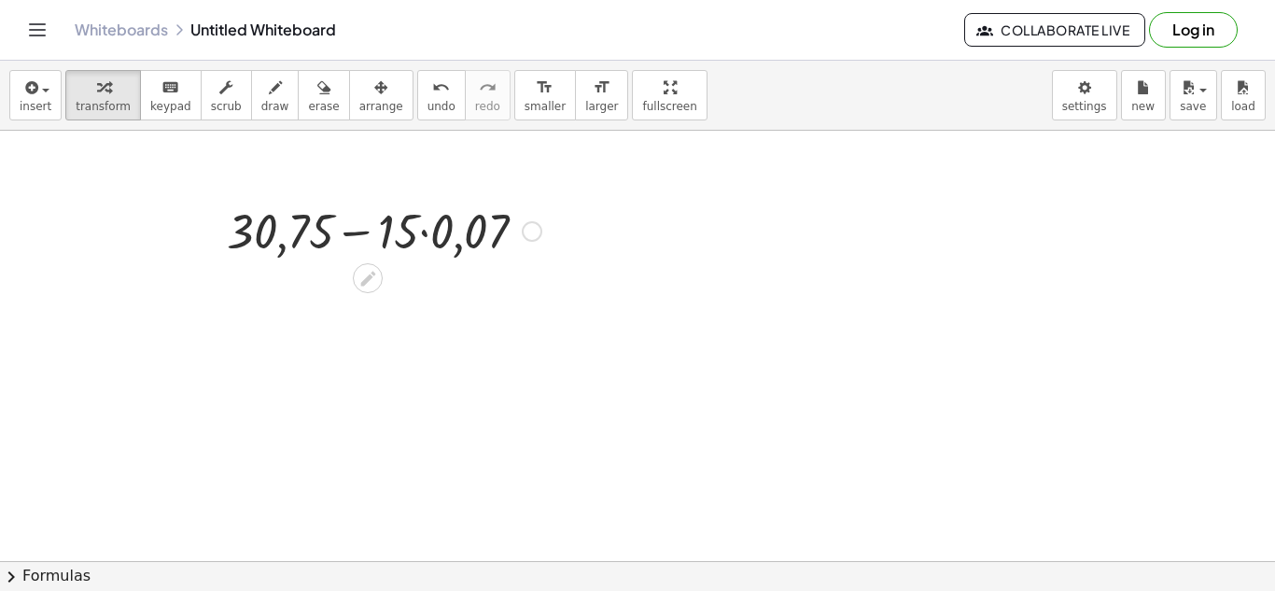
click at [427, 236] on div at bounding box center [383, 229] width 333 height 63
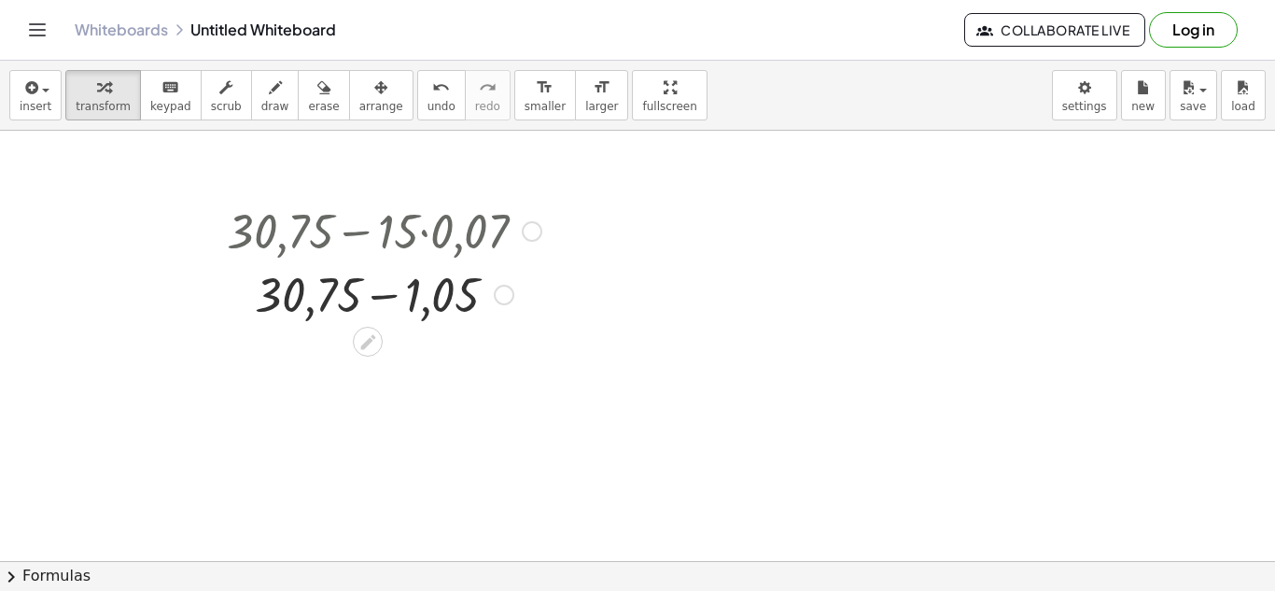
click at [388, 301] on div at bounding box center [383, 292] width 333 height 63
click at [429, 357] on div "Fix a mistake Transform line Copy line as LaTeX Copy derivation as LaTeX Expand…" at bounding box center [431, 357] width 21 height 21
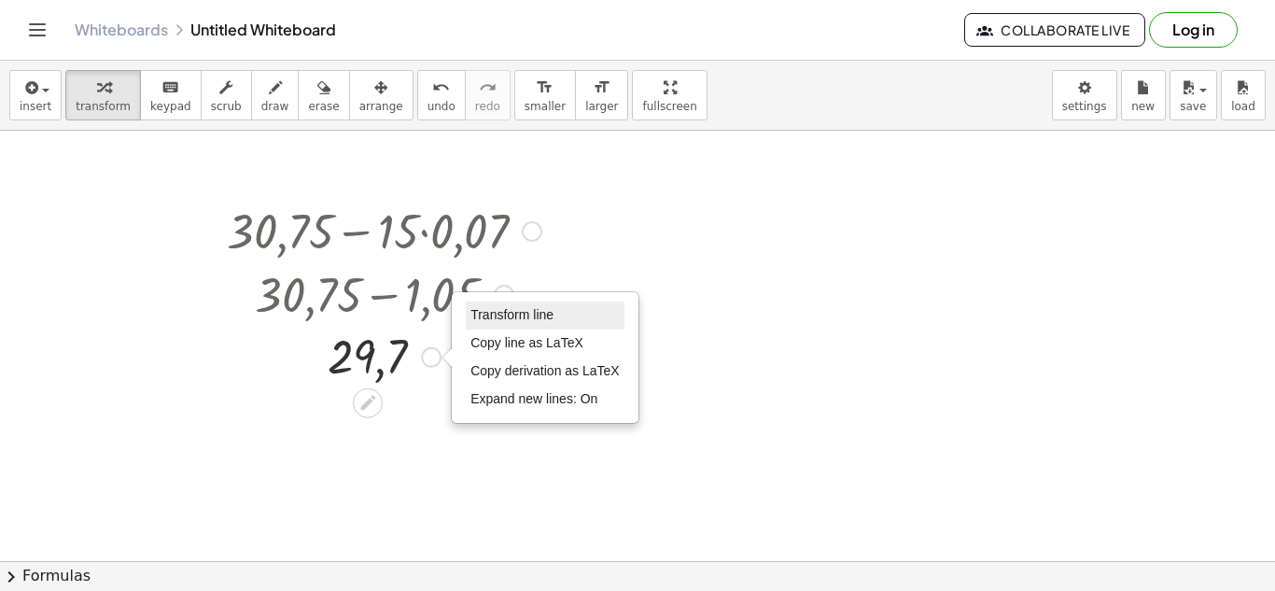
click at [508, 327] on li "Transform line" at bounding box center [545, 315] width 159 height 28
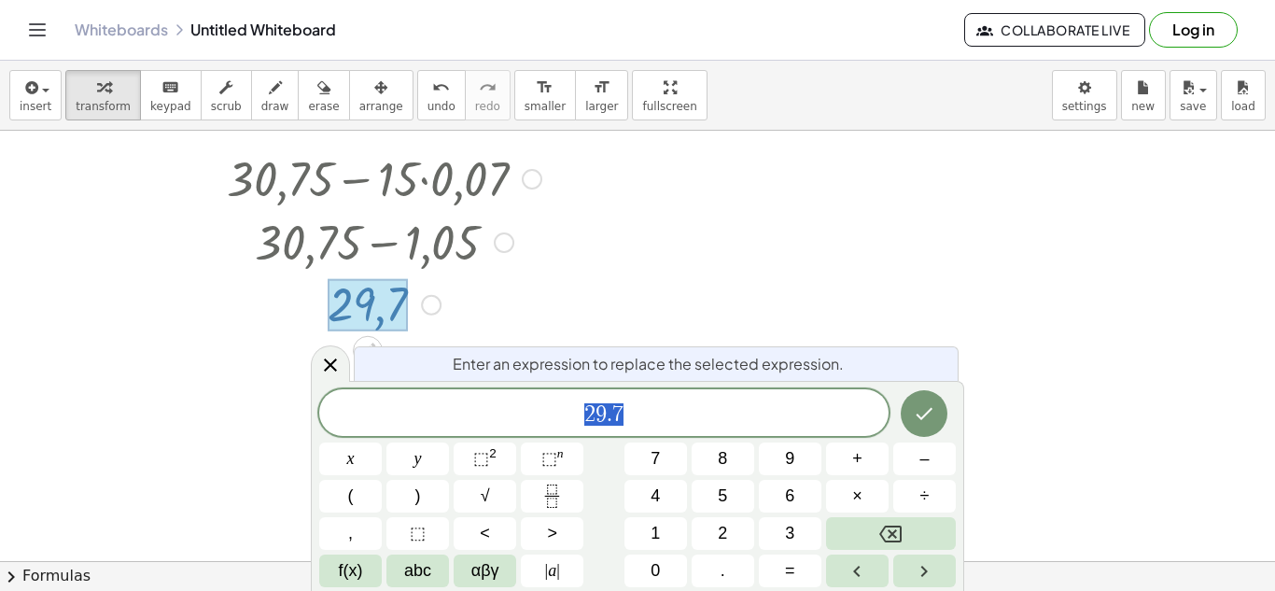
scroll to position [53, 0]
click at [526, 184] on div at bounding box center [532, 178] width 21 height 21
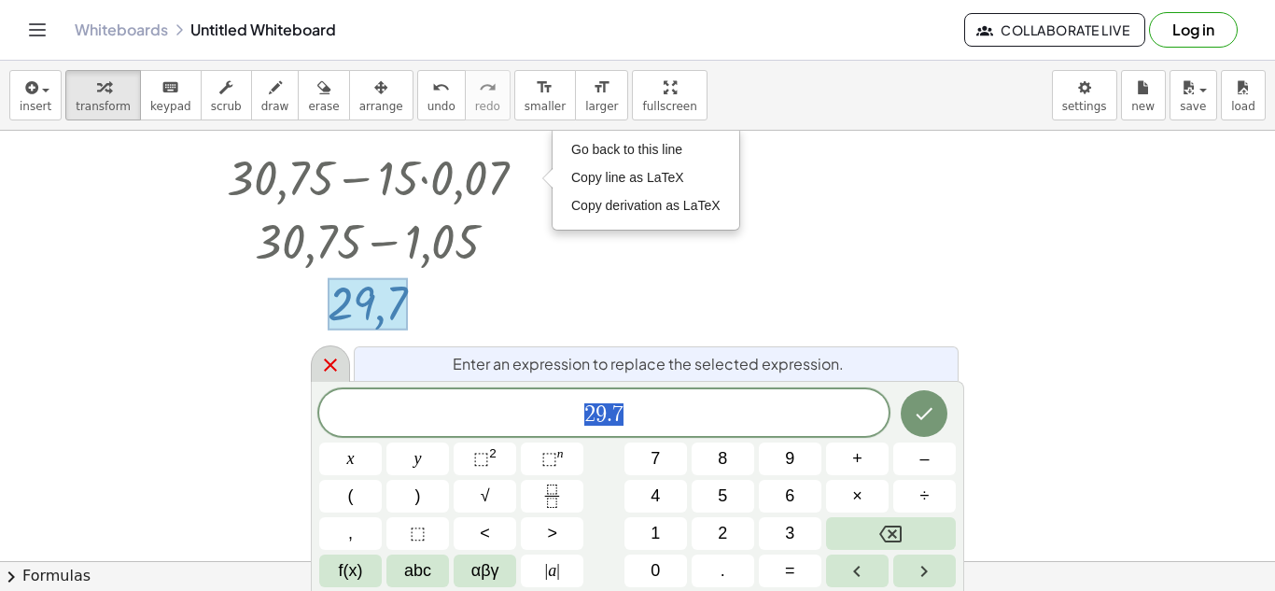
click at [324, 381] on div at bounding box center [330, 363] width 39 height 36
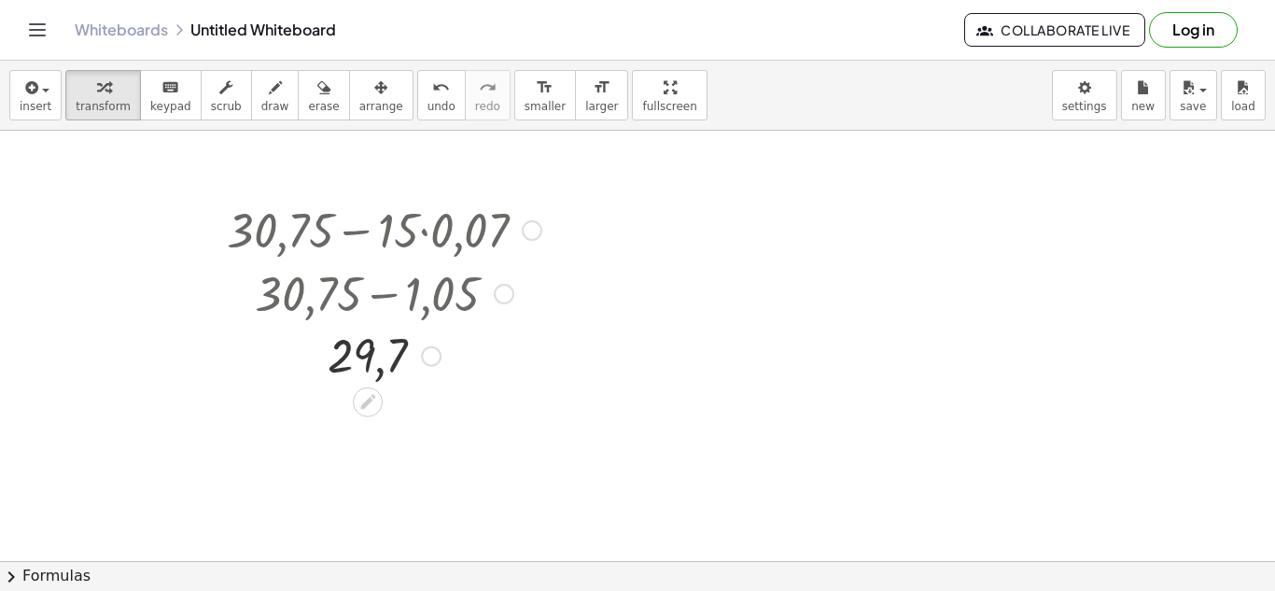
scroll to position [0, 0]
click at [528, 235] on div "Go back to this line Copy line as LaTeX Copy derivation as LaTeX" at bounding box center [532, 231] width 21 height 21
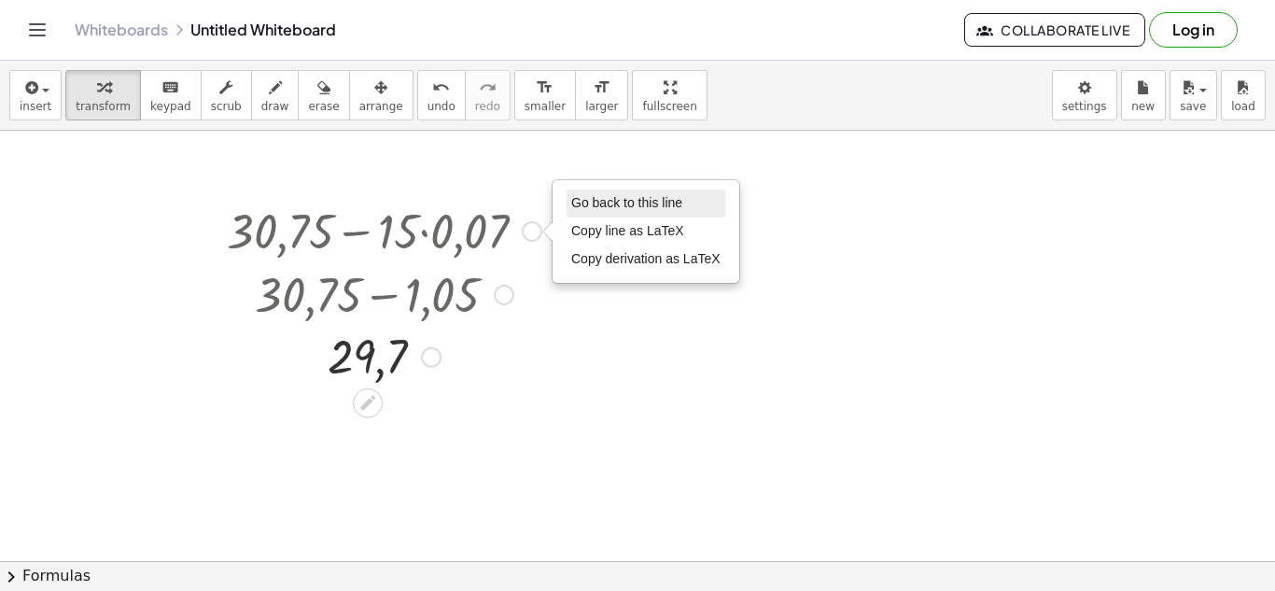
click at [625, 208] on span "Go back to this line" at bounding box center [626, 202] width 111 height 15
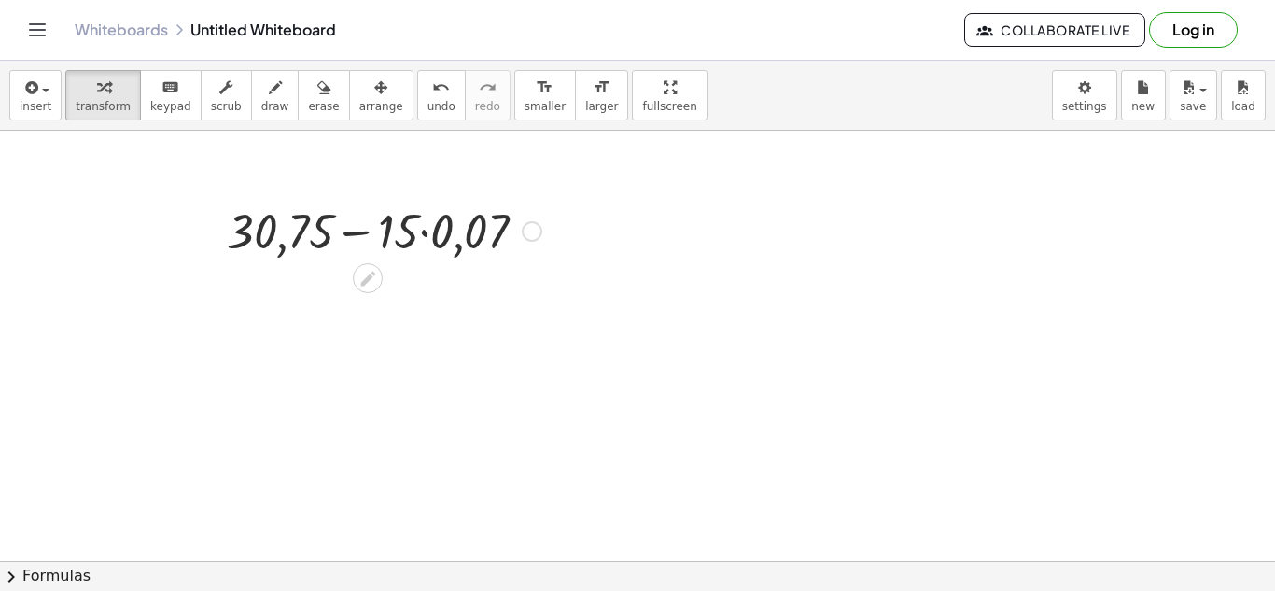
click at [528, 233] on div "Go back to this line Copy line as LaTeX Copy derivation as LaTeX" at bounding box center [532, 231] width 21 height 21
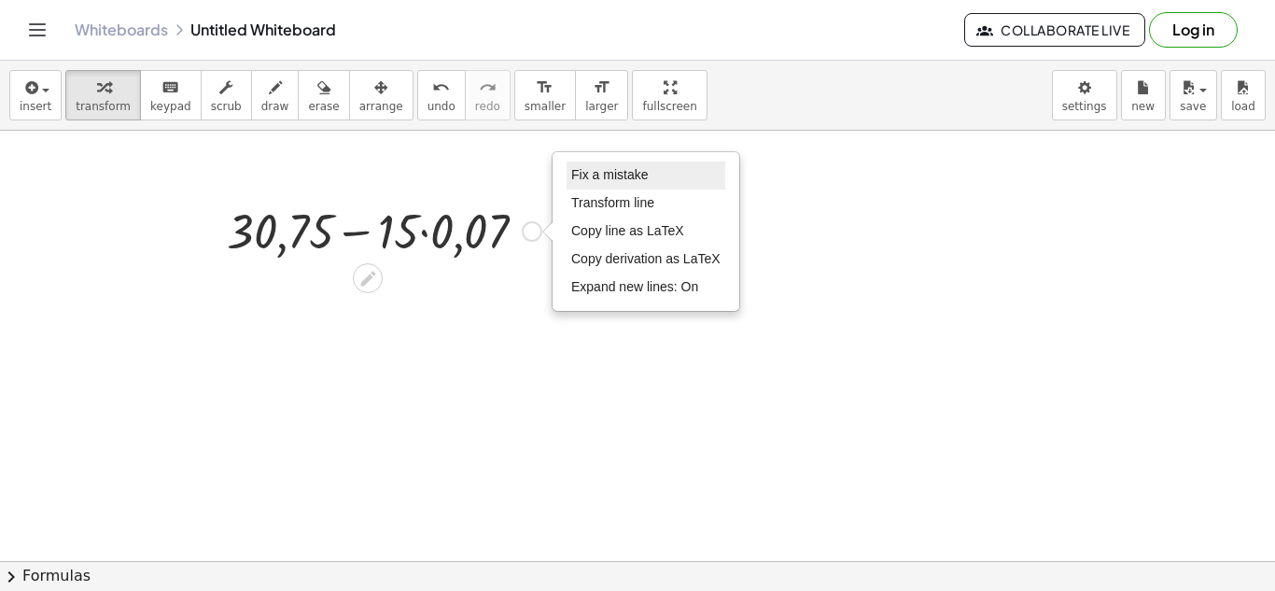
click at [594, 175] on span "Fix a mistake" at bounding box center [609, 174] width 77 height 15
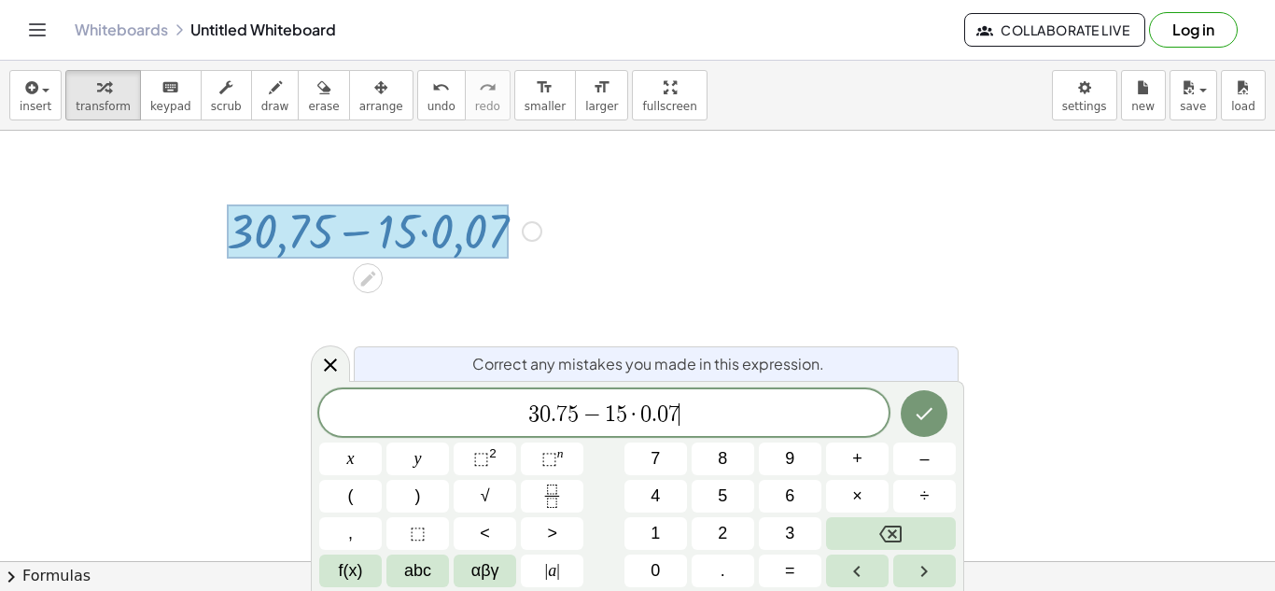
click at [630, 419] on span "·" at bounding box center [633, 414] width 13 height 22
click at [608, 417] on span "4" at bounding box center [610, 414] width 11 height 22
click at [855, 467] on span "+" at bounding box center [857, 458] width 10 height 25
click at [695, 420] on span "3 0 . 7 5 + ​ 4 0 · 0 . 0 7" at bounding box center [603, 414] width 569 height 26
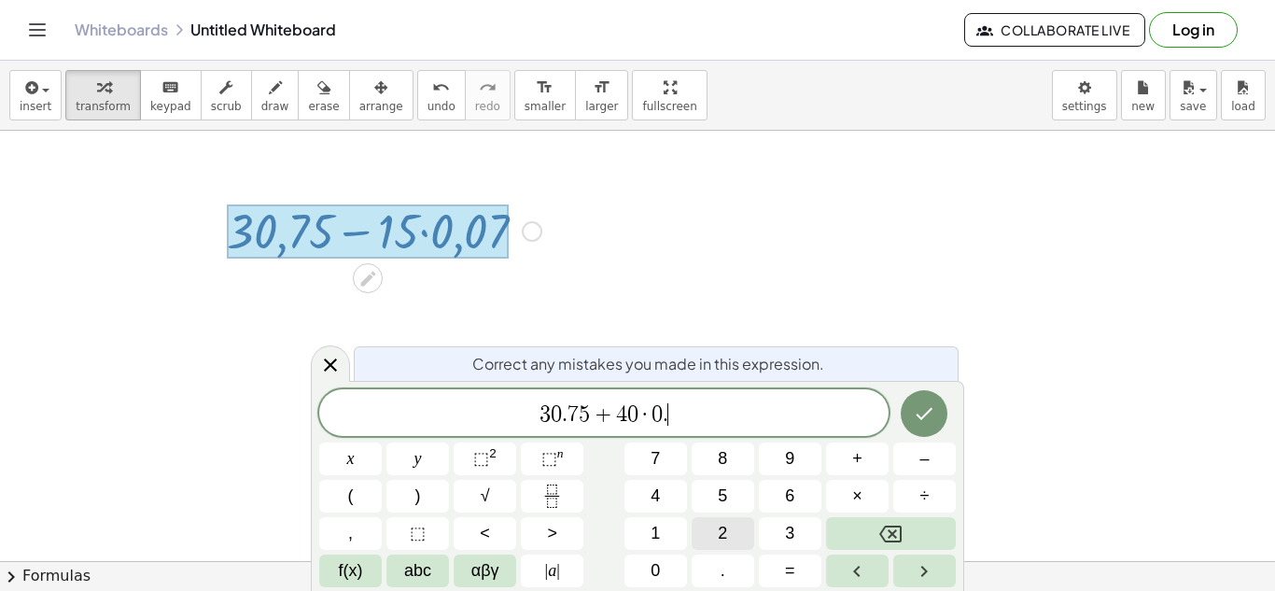
click at [707, 520] on button "2" at bounding box center [723, 533] width 63 height 33
click at [654, 570] on span "0" at bounding box center [655, 570] width 9 height 25
click at [921, 418] on icon "Done" at bounding box center [925, 414] width 17 height 12
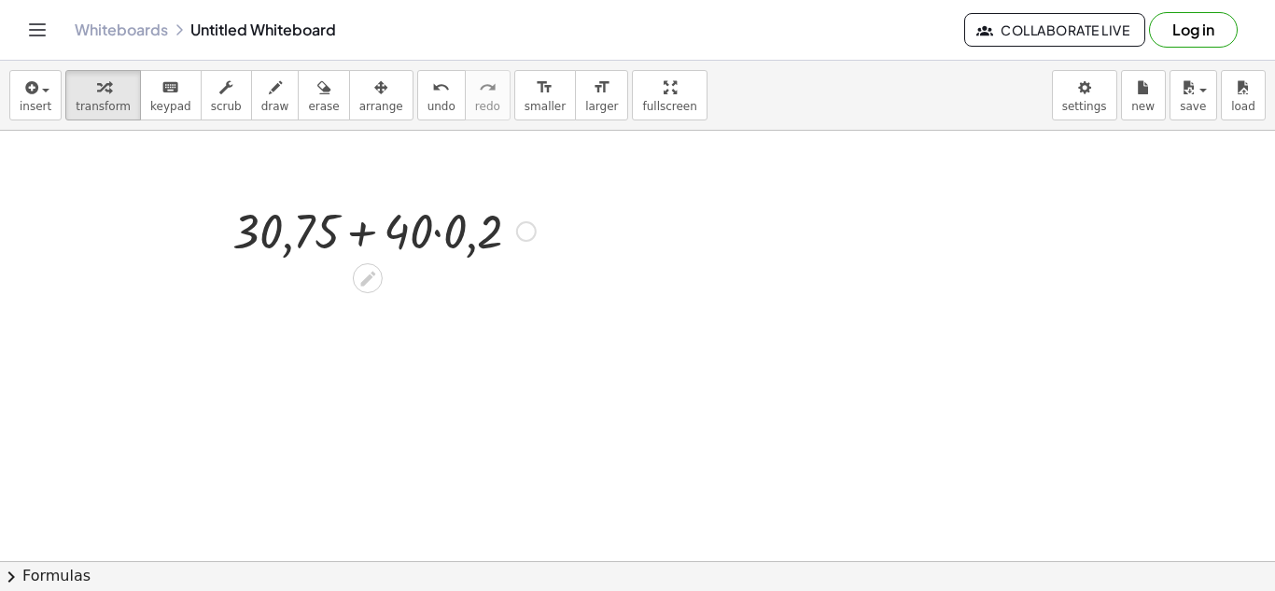
click at [439, 238] on div at bounding box center [384, 229] width 322 height 63
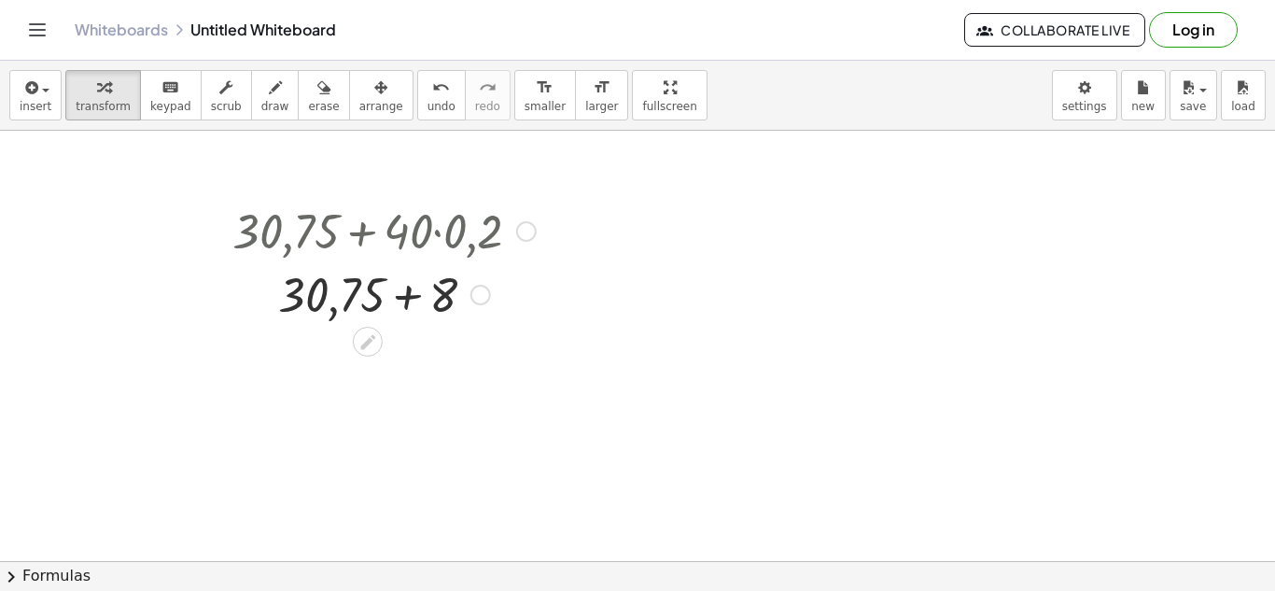
click at [411, 302] on div at bounding box center [384, 292] width 322 height 63
click at [448, 359] on div "Fix a mistake Transform line Copy line as LaTeX Copy derivation as LaTeX Expand…" at bounding box center [447, 357] width 21 height 21
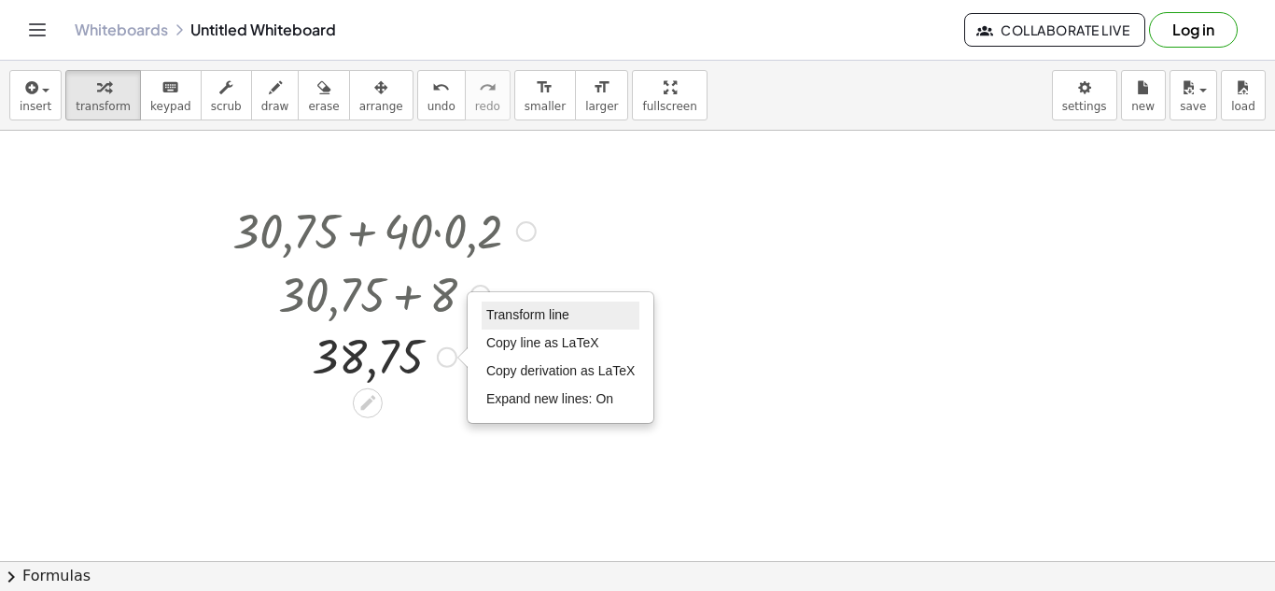
click at [551, 313] on span "Transform line" at bounding box center [527, 314] width 83 height 15
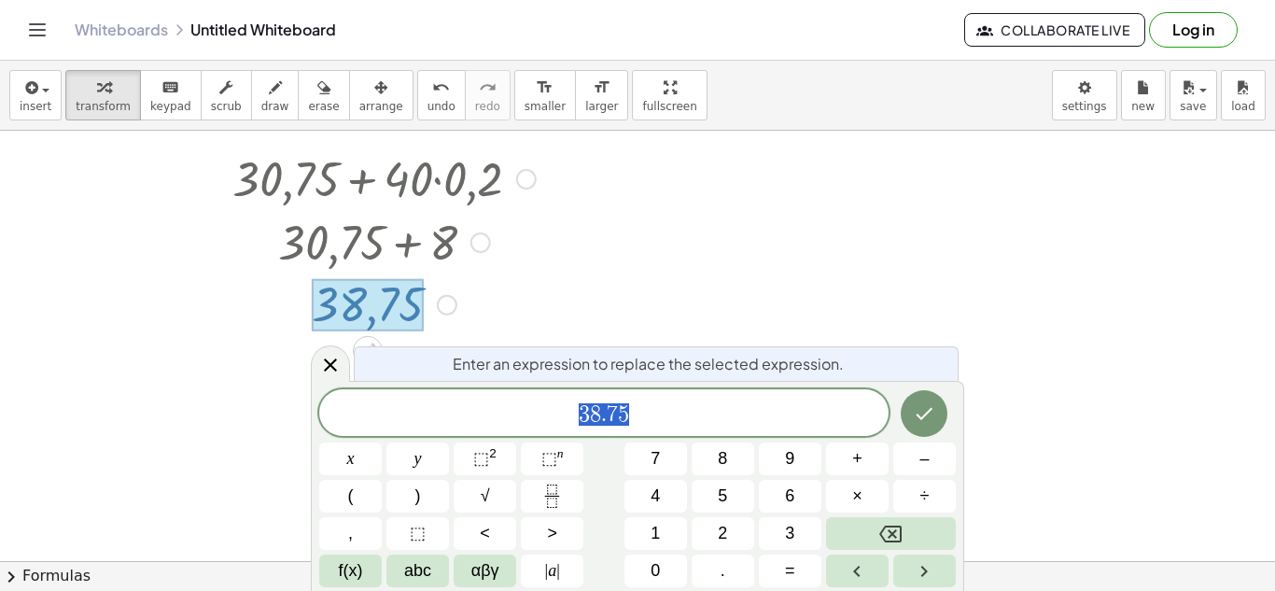
scroll to position [53, 0]
click at [330, 365] on icon at bounding box center [330, 364] width 13 height 13
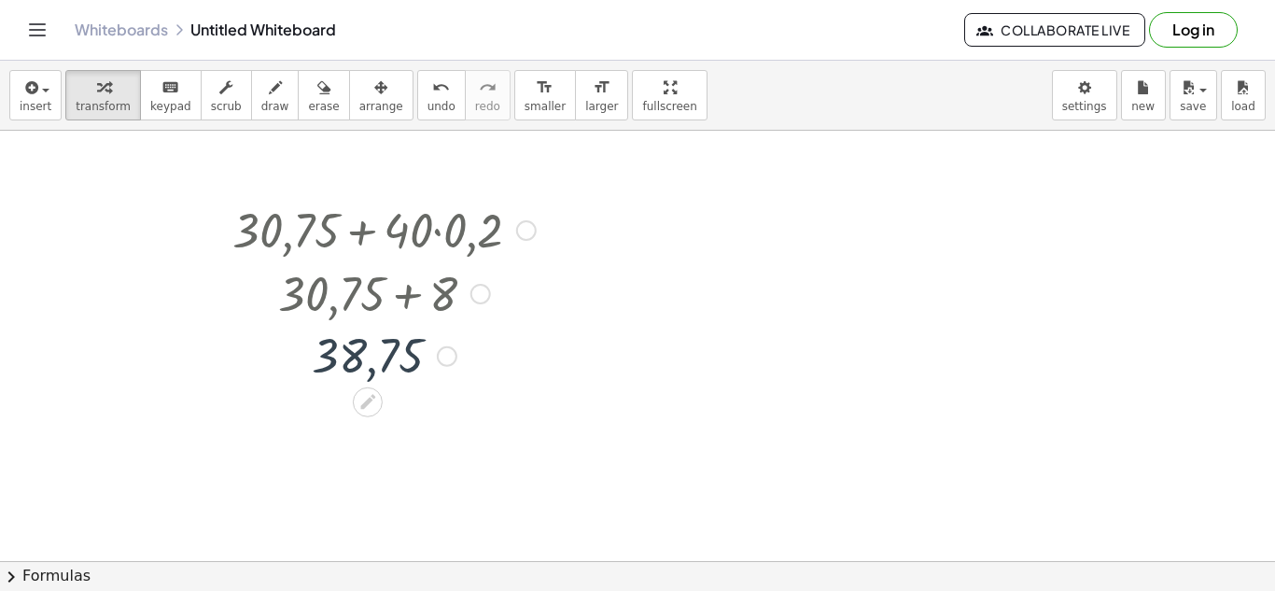
scroll to position [0, 0]
click at [520, 231] on div at bounding box center [526, 231] width 21 height 21
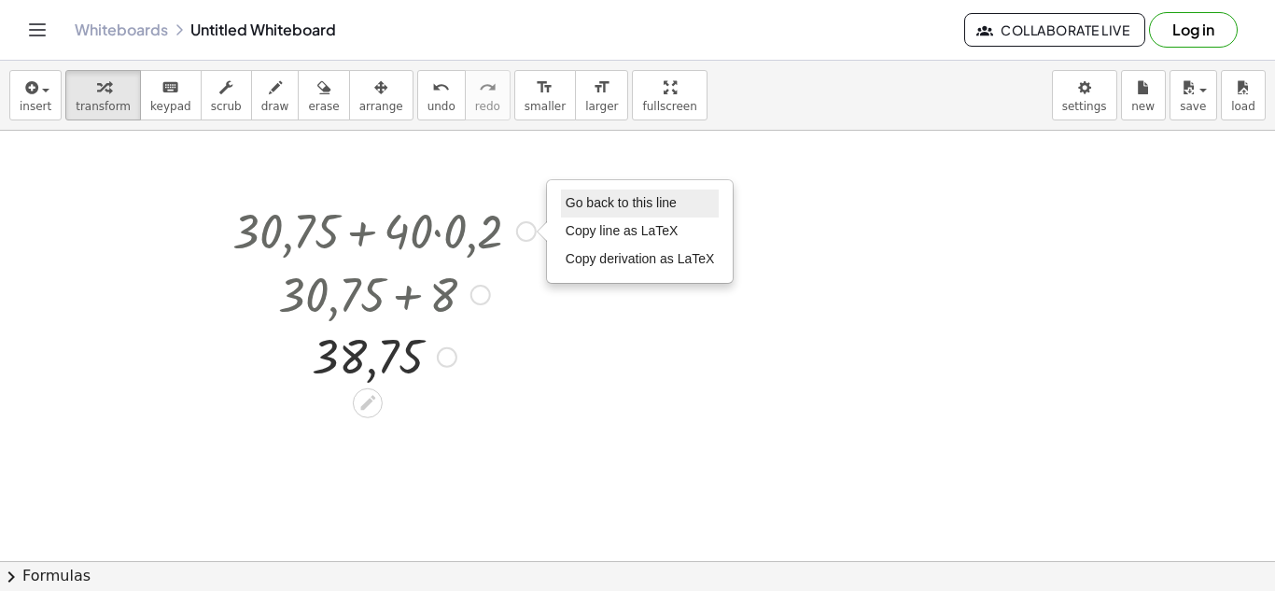
click at [594, 204] on span "Go back to this line" at bounding box center [621, 202] width 111 height 15
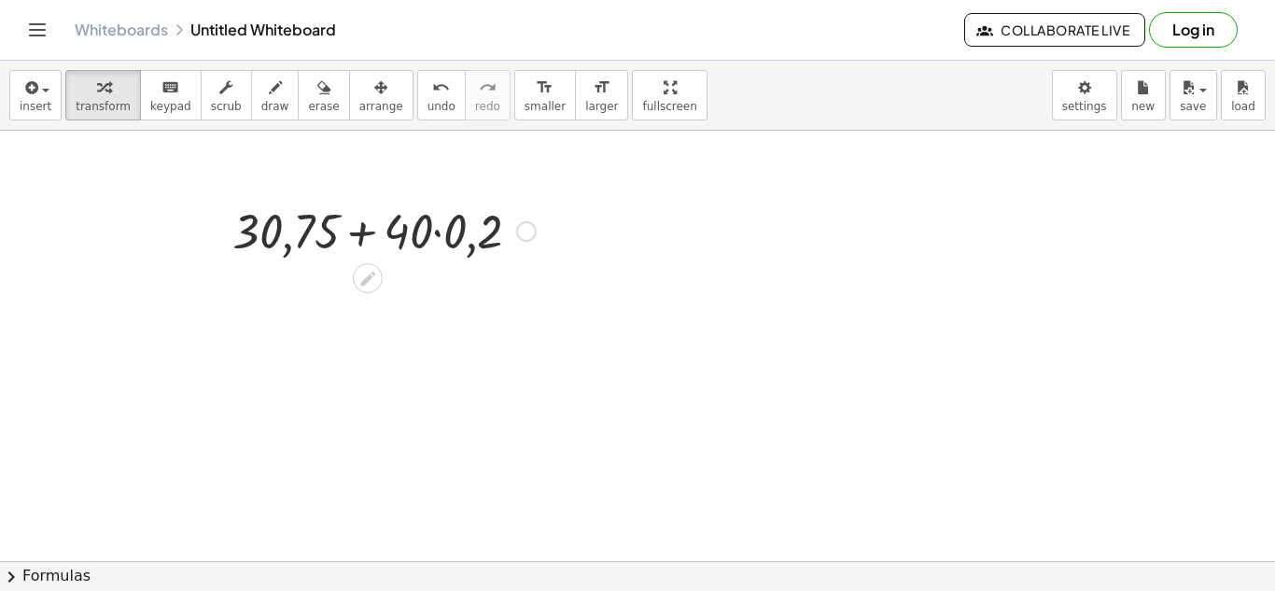
click at [527, 228] on div "Go back to this line Copy line as LaTeX Copy derivation as LaTeX" at bounding box center [526, 231] width 21 height 21
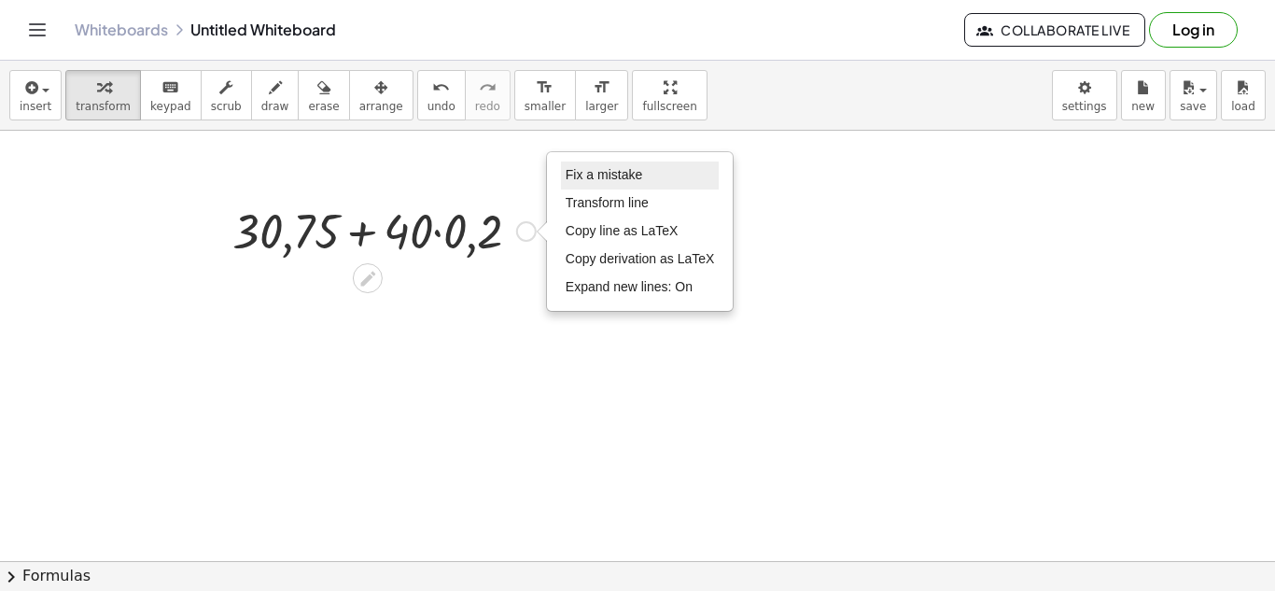
click at [609, 177] on span "Fix a mistake" at bounding box center [604, 174] width 77 height 15
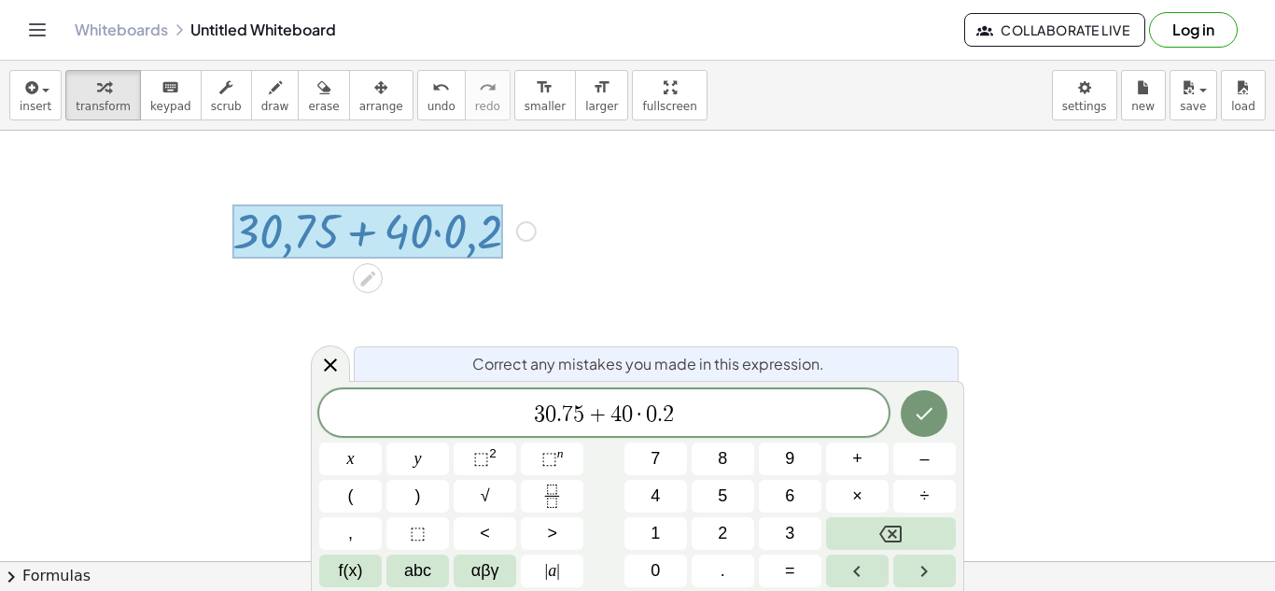
click at [583, 417] on span "3 0 . 7 5 + 4 0 · 0 . 2 ​" at bounding box center [603, 414] width 569 height 26
click at [941, 410] on button "Done" at bounding box center [924, 413] width 47 height 47
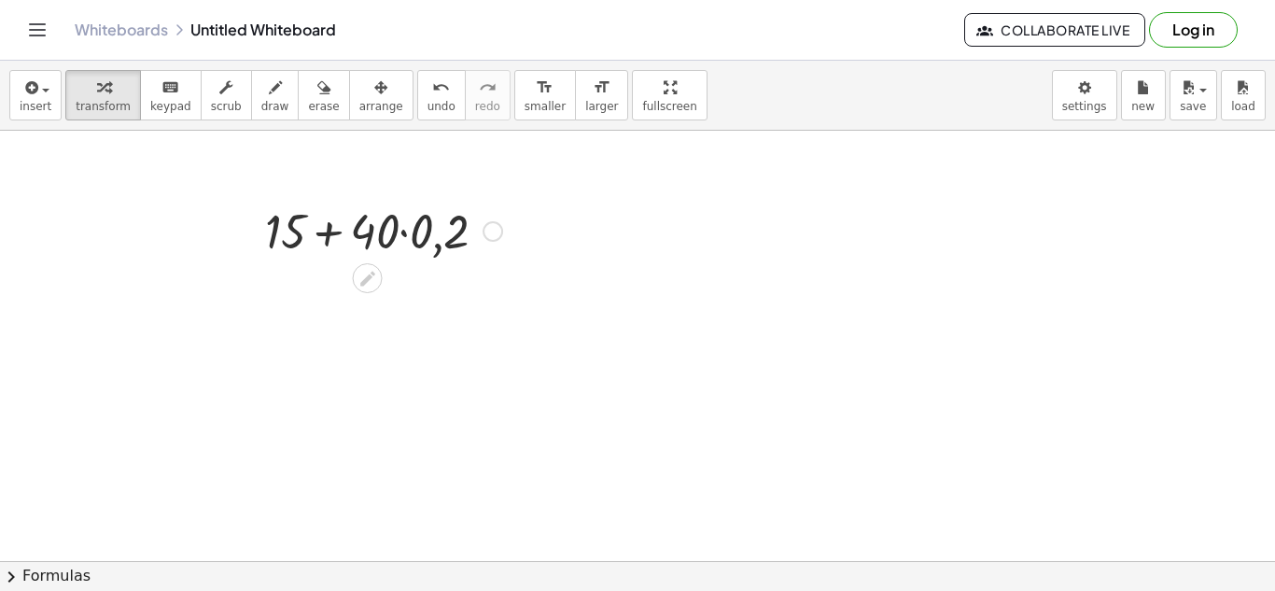
click at [404, 236] on div at bounding box center [384, 229] width 256 height 63
click at [373, 298] on div at bounding box center [384, 292] width 256 height 63
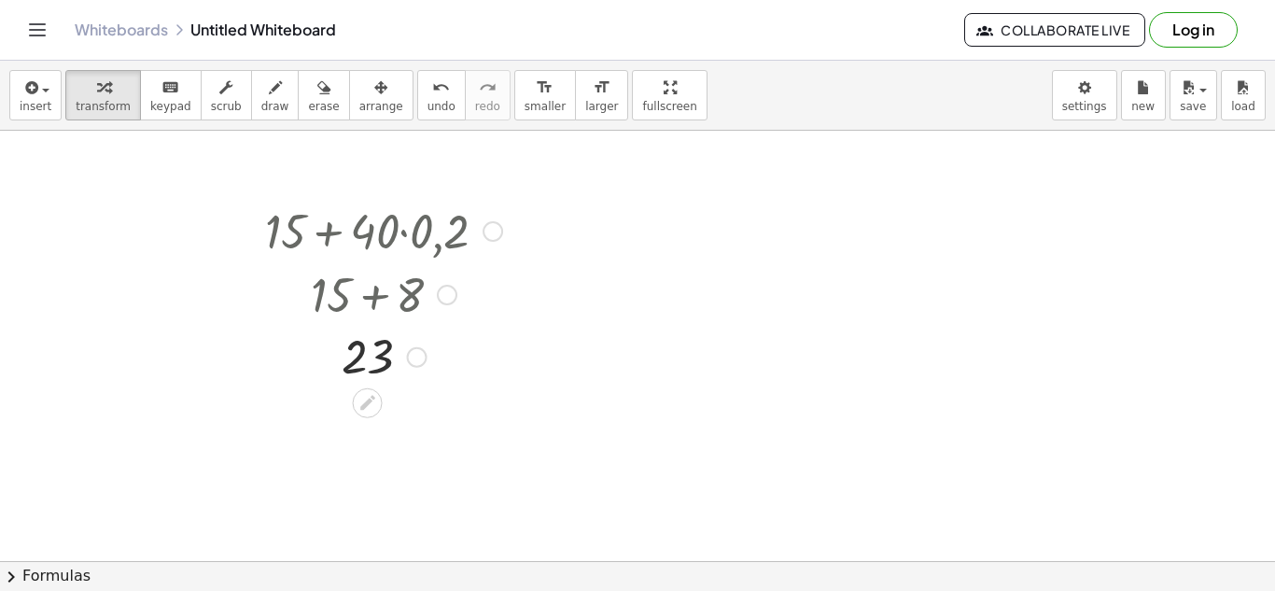
click at [490, 237] on div at bounding box center [493, 231] width 21 height 21
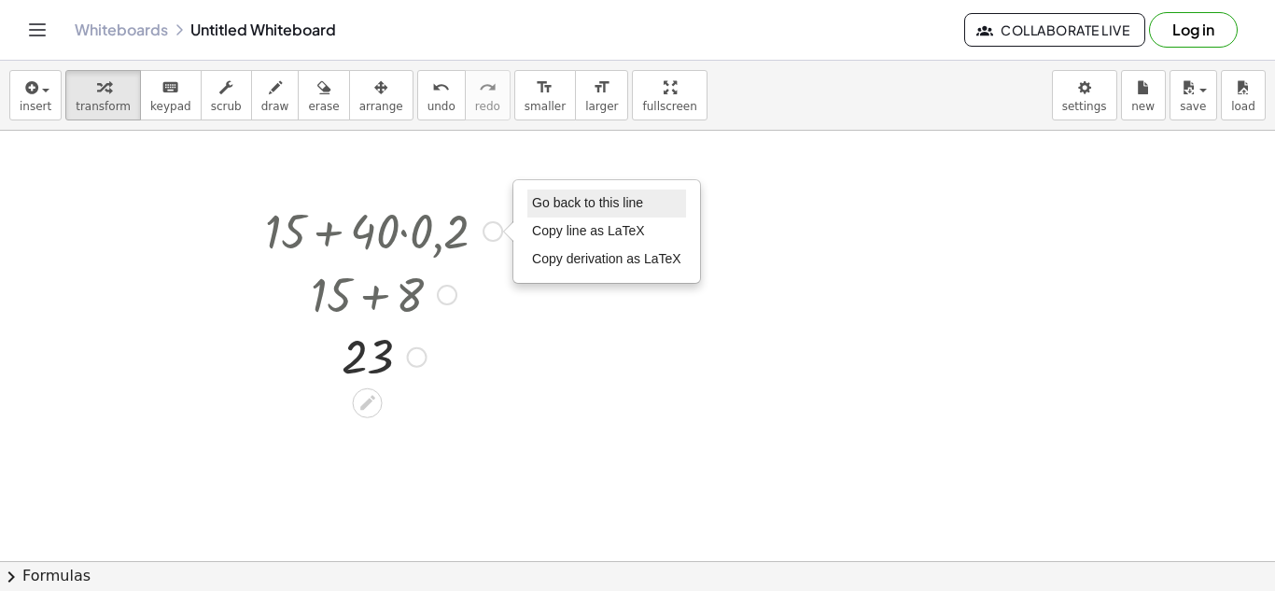
click at [546, 205] on span "Go back to this line" at bounding box center [587, 202] width 111 height 15
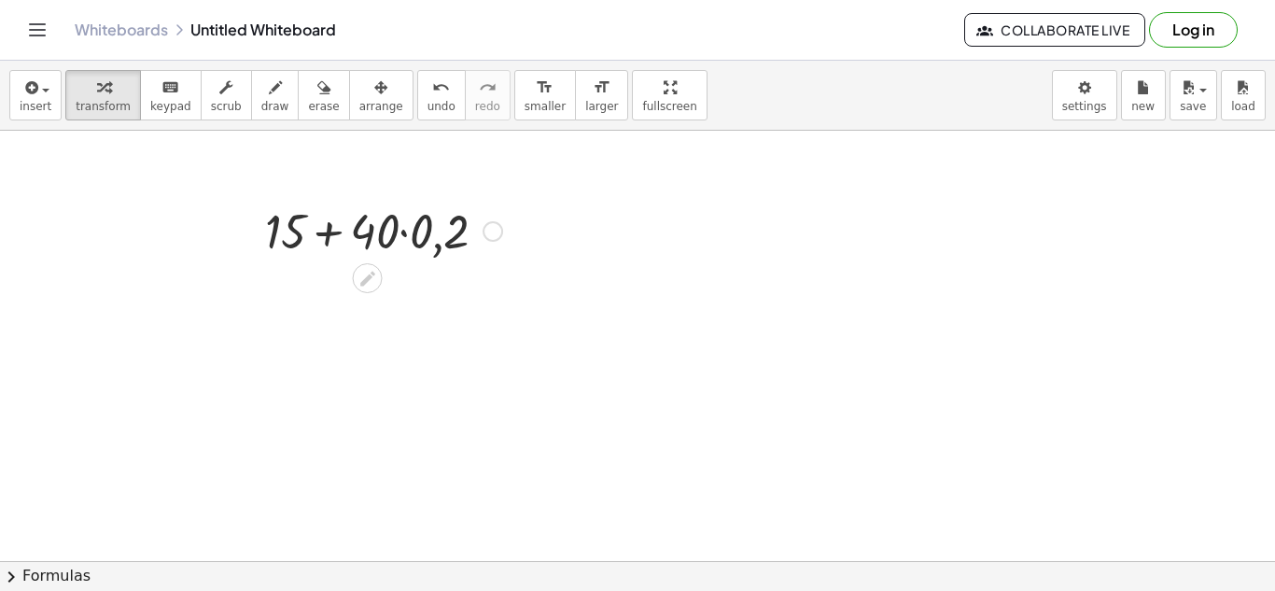
click at [493, 232] on div "Go back to this line Copy line as LaTeX Copy derivation as LaTeX" at bounding box center [493, 231] width 21 height 21
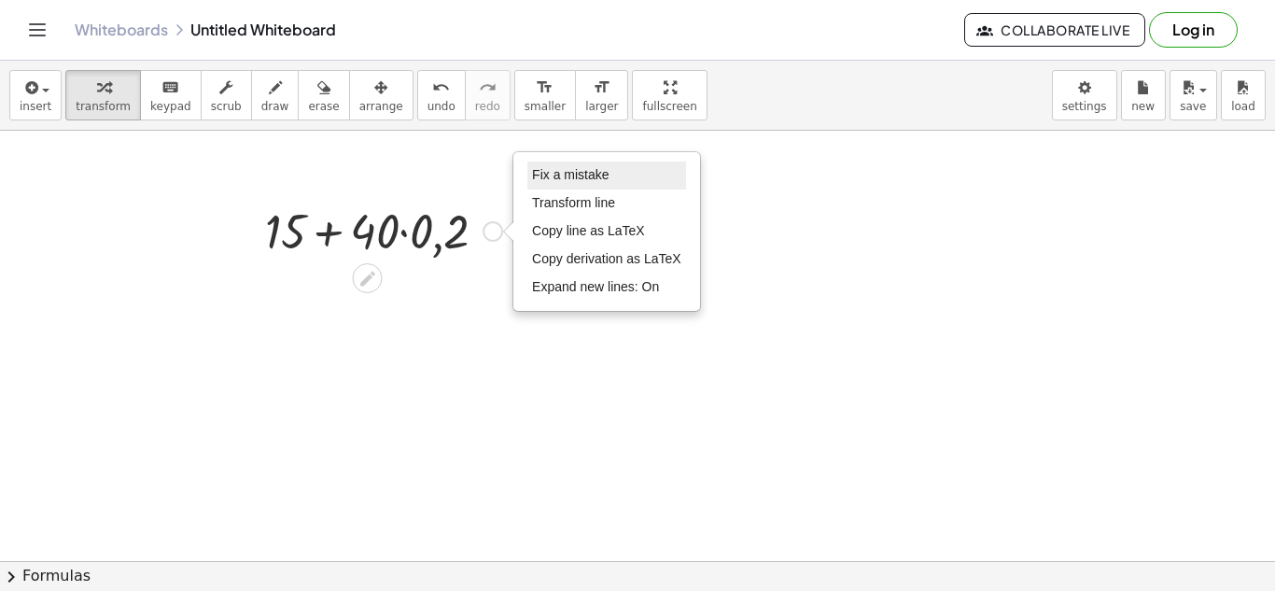
click at [560, 171] on span "Fix a mistake" at bounding box center [570, 174] width 77 height 15
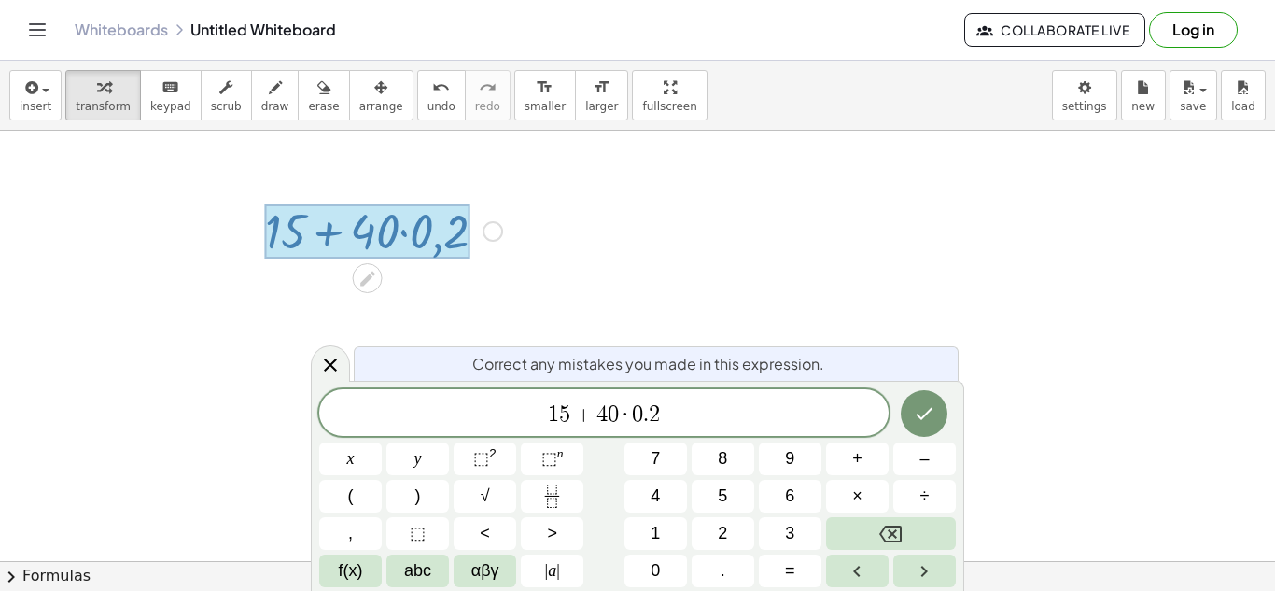
click at [611, 412] on span "0" at bounding box center [613, 414] width 11 height 22
click at [687, 411] on span "1 5 + 5 ​ 0 · 0 . 2" at bounding box center [603, 414] width 569 height 26
click at [567, 415] on span "+" at bounding box center [578, 414] width 27 height 22
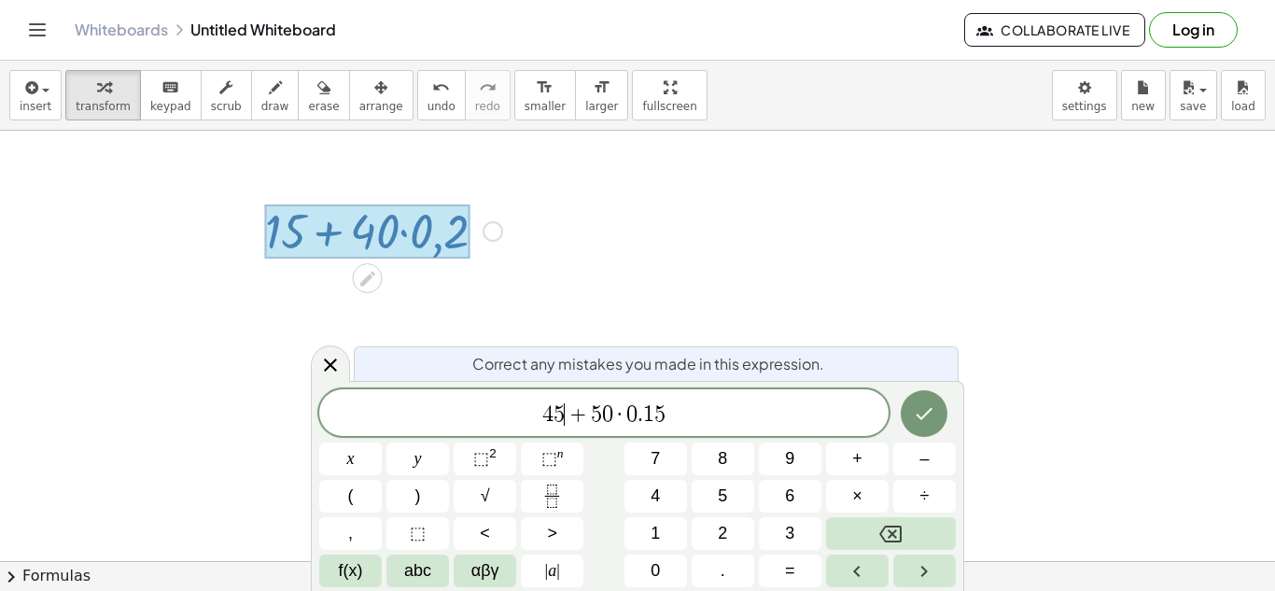
scroll to position [16, 0]
click at [930, 399] on button "Done" at bounding box center [924, 413] width 47 height 47
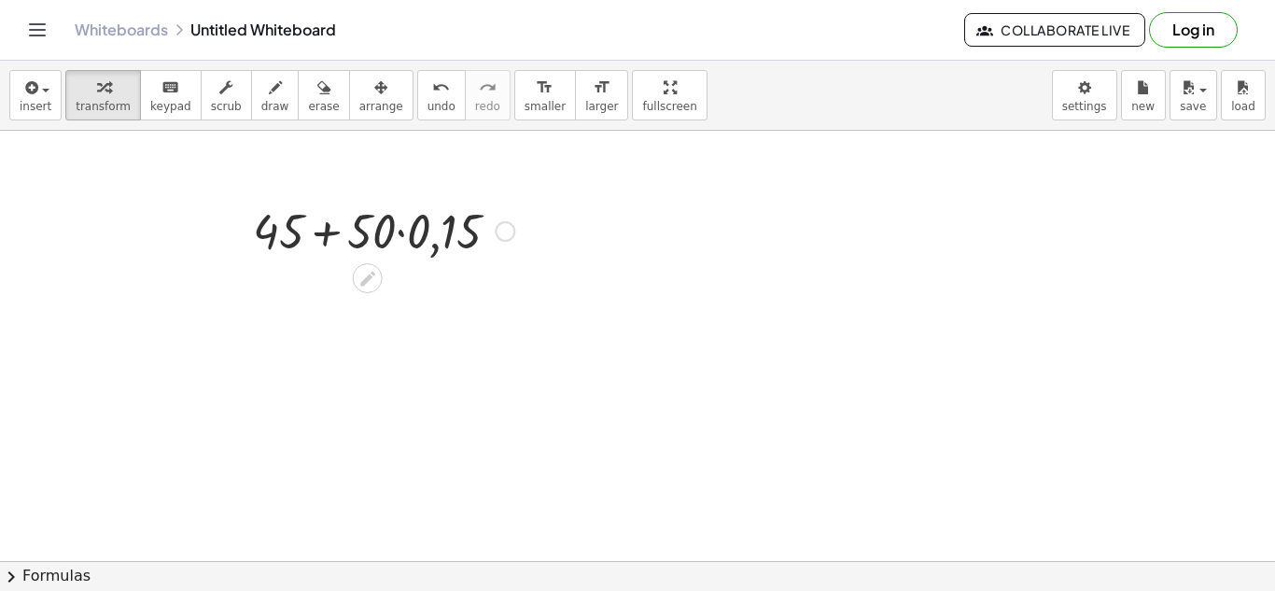
click at [398, 232] on div at bounding box center [384, 229] width 280 height 63
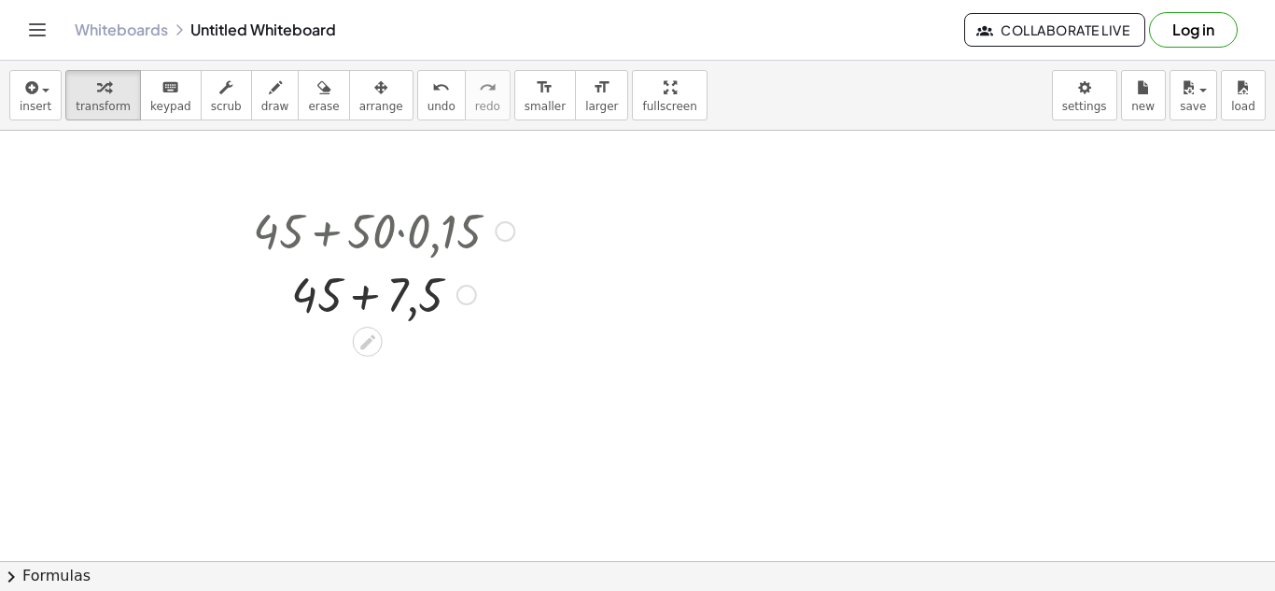
click at [368, 300] on div at bounding box center [384, 292] width 280 height 63
click at [441, 361] on div "Fix a mistake Transform line Copy line as LaTeX Copy derivation as LaTeX Expand…" at bounding box center [434, 357] width 21 height 21
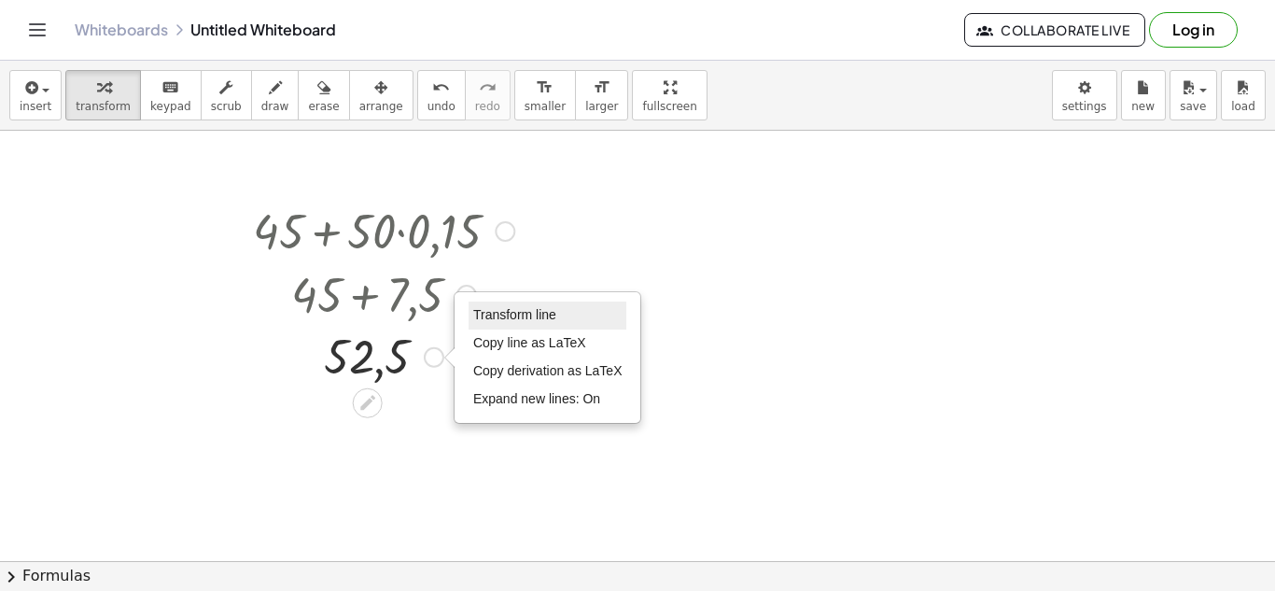
click at [540, 316] on span "Transform line" at bounding box center [514, 314] width 83 height 15
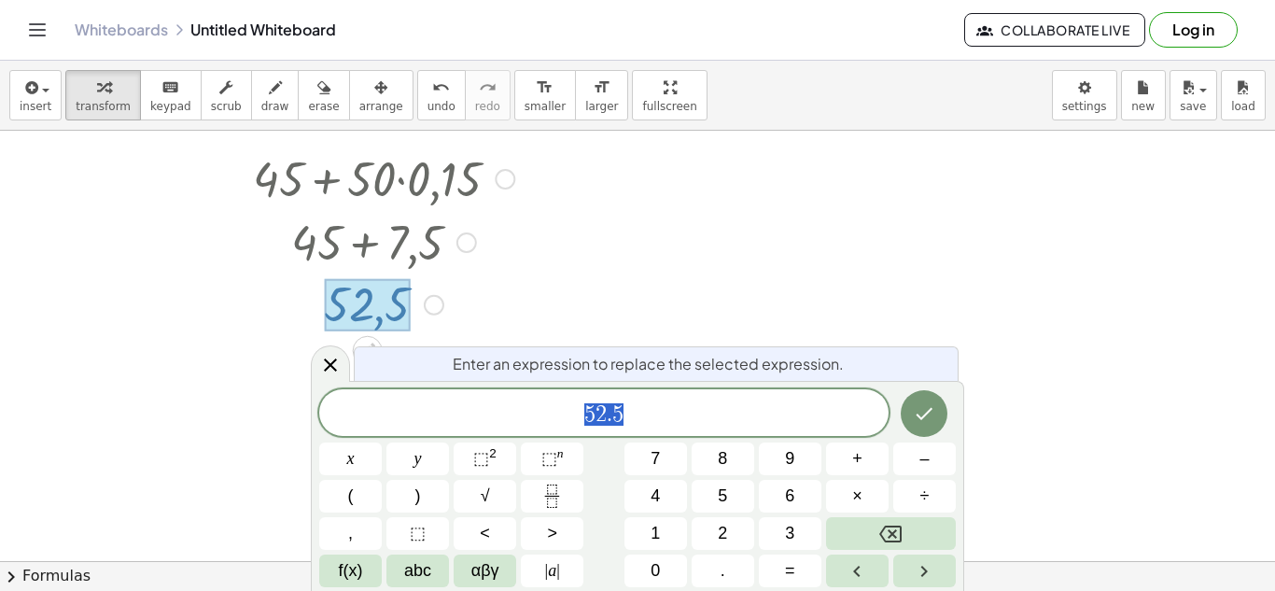
scroll to position [53, 0]
click at [507, 177] on div at bounding box center [505, 178] width 21 height 21
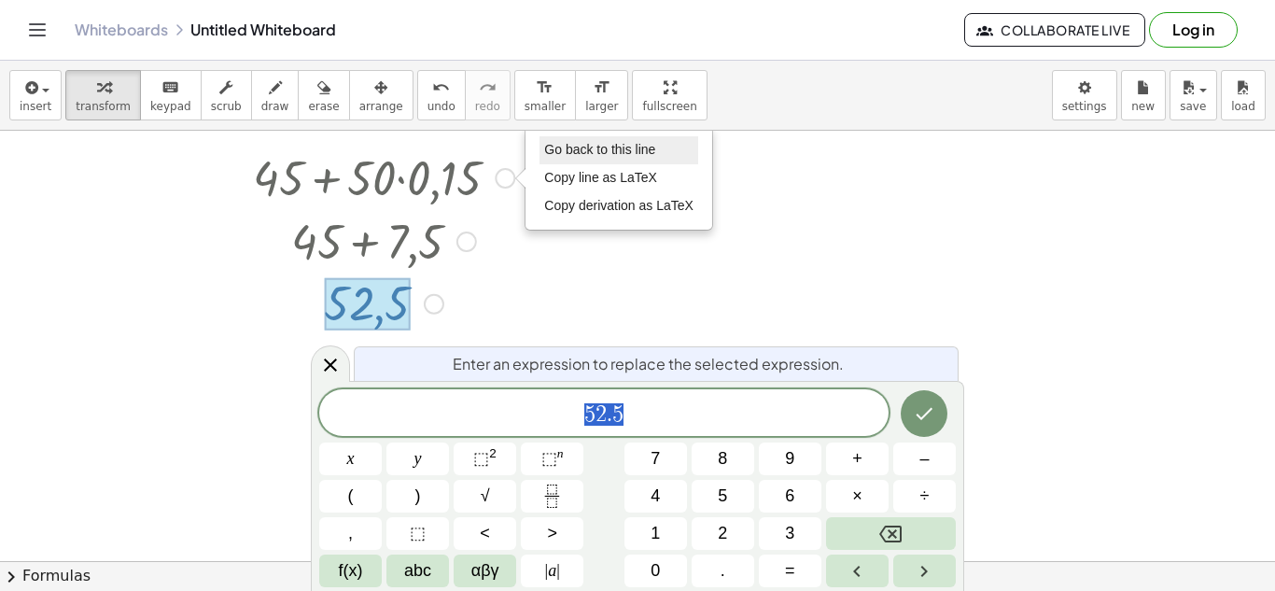
click at [592, 154] on span "Go back to this line" at bounding box center [599, 149] width 111 height 15
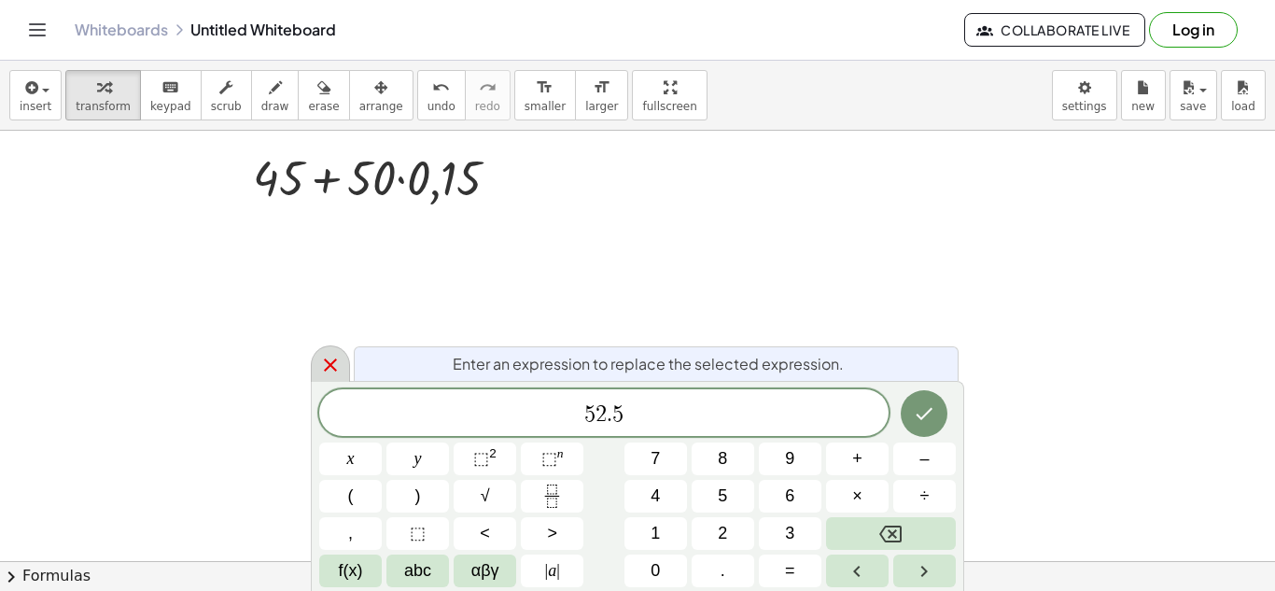
click at [334, 361] on icon at bounding box center [330, 365] width 22 height 22
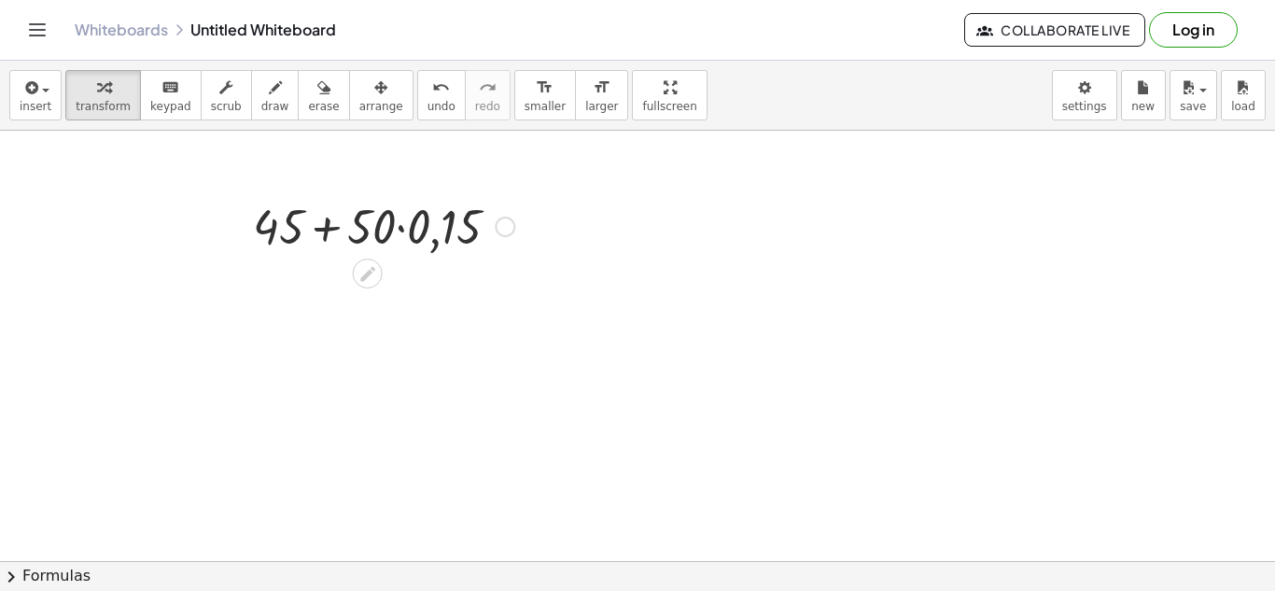
scroll to position [0, 0]
click at [504, 234] on div "Go back to this line Copy line as LaTeX Copy derivation as LaTeX" at bounding box center [505, 231] width 21 height 21
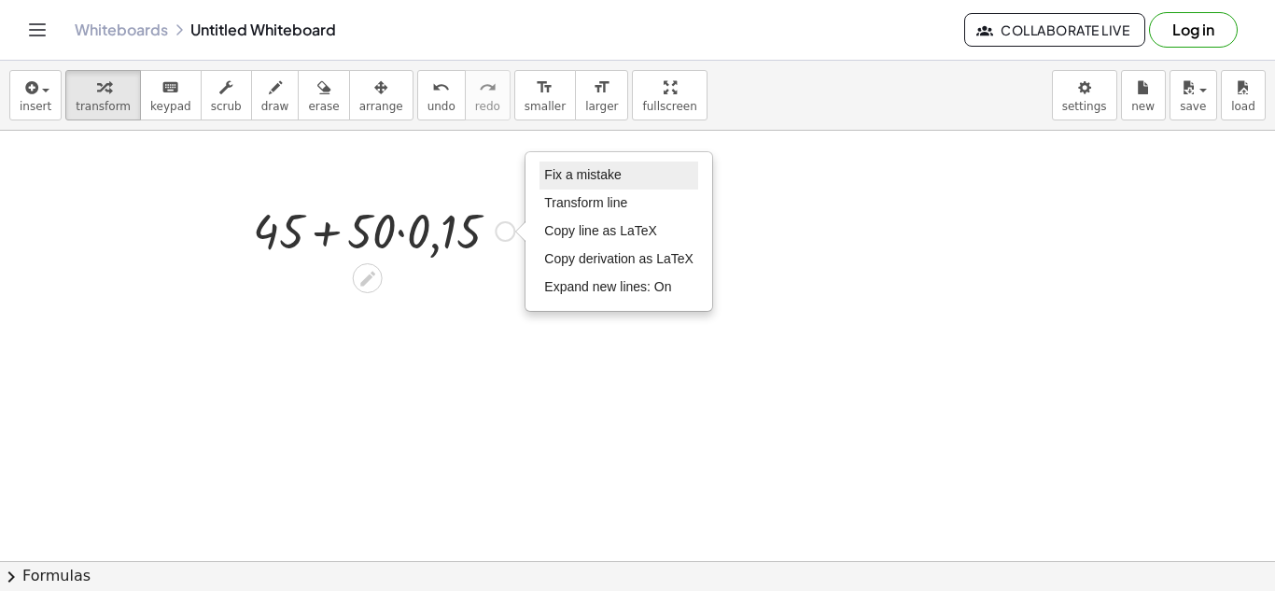
click at [588, 180] on span "Fix a mistake" at bounding box center [582, 174] width 77 height 15
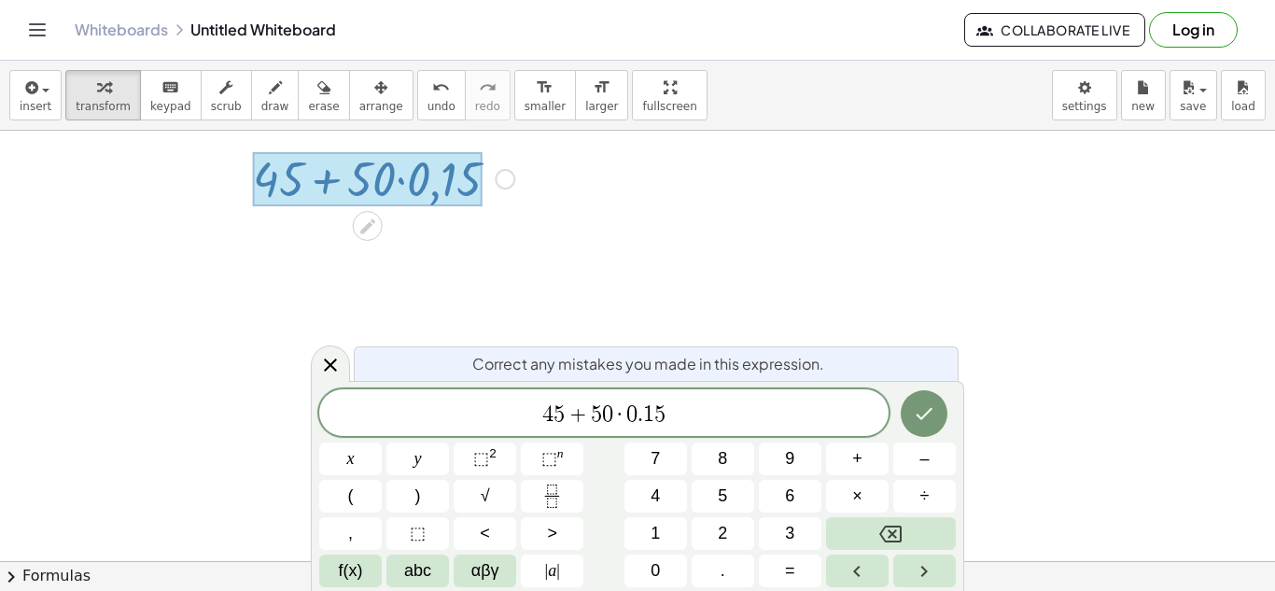
scroll to position [53, 0]
click at [589, 426] on span "4 5 + 5 0 · 0 . 1 5 ​" at bounding box center [603, 414] width 569 height 26
click at [911, 413] on button "Done" at bounding box center [924, 413] width 47 height 47
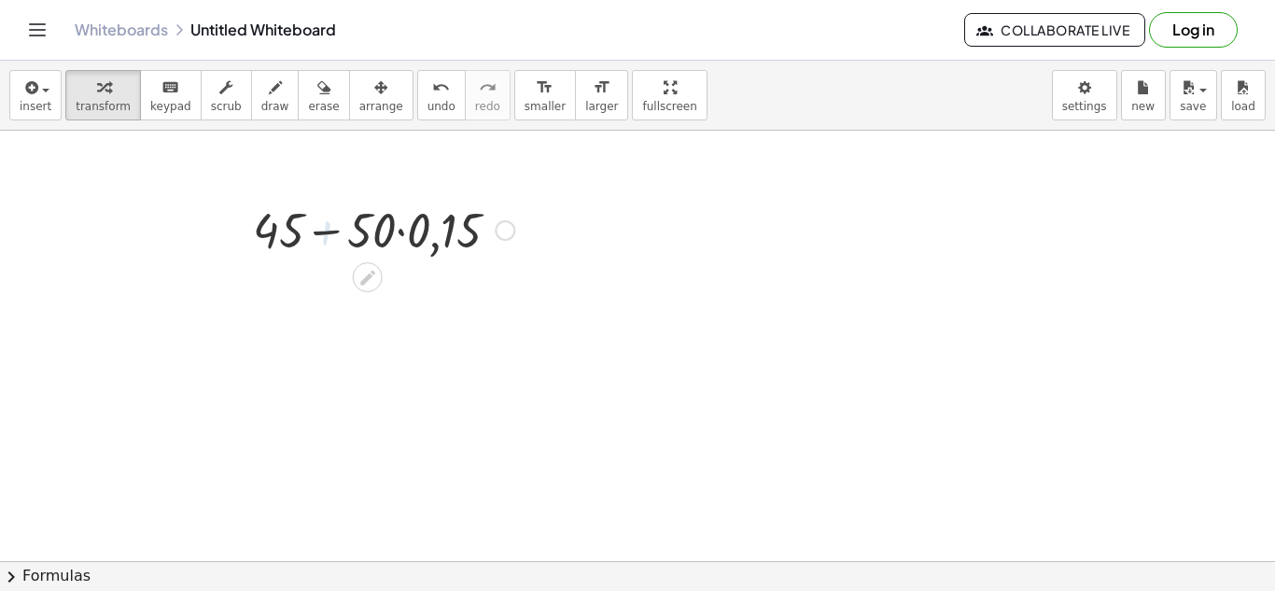
scroll to position [0, 0]
click at [403, 231] on div at bounding box center [384, 229] width 280 height 63
click at [361, 228] on div at bounding box center [384, 229] width 280 height 63
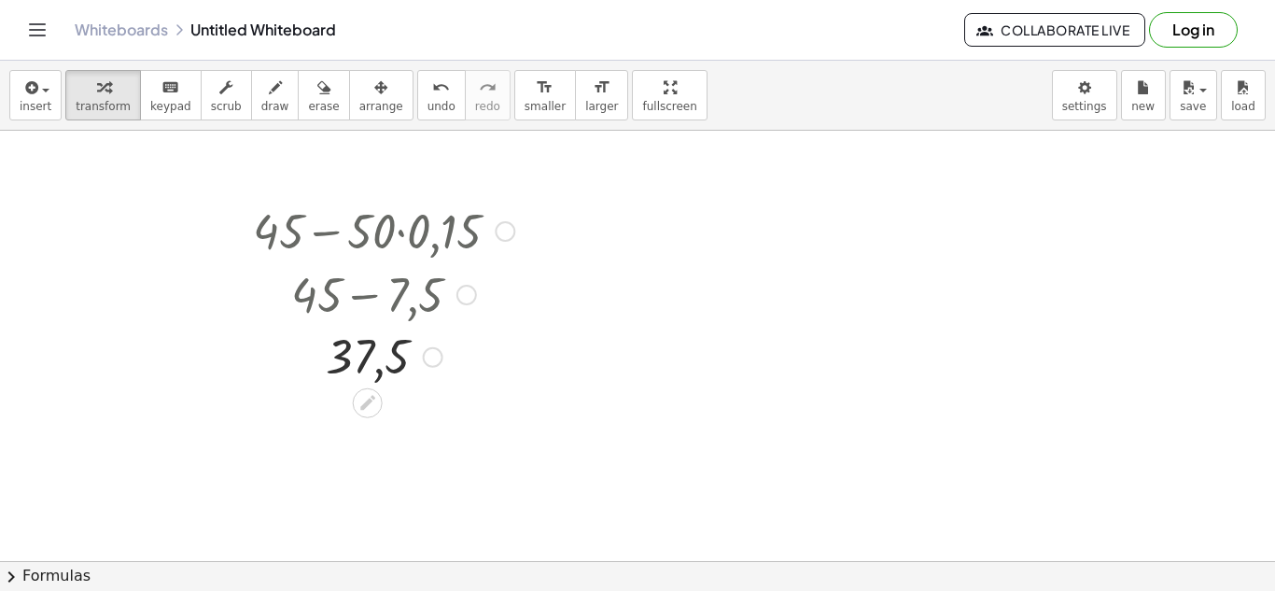
click at [427, 365] on div "Fix a mistake Transform line Copy line as LaTeX Copy derivation as LaTeX Expand…" at bounding box center [433, 357] width 21 height 21
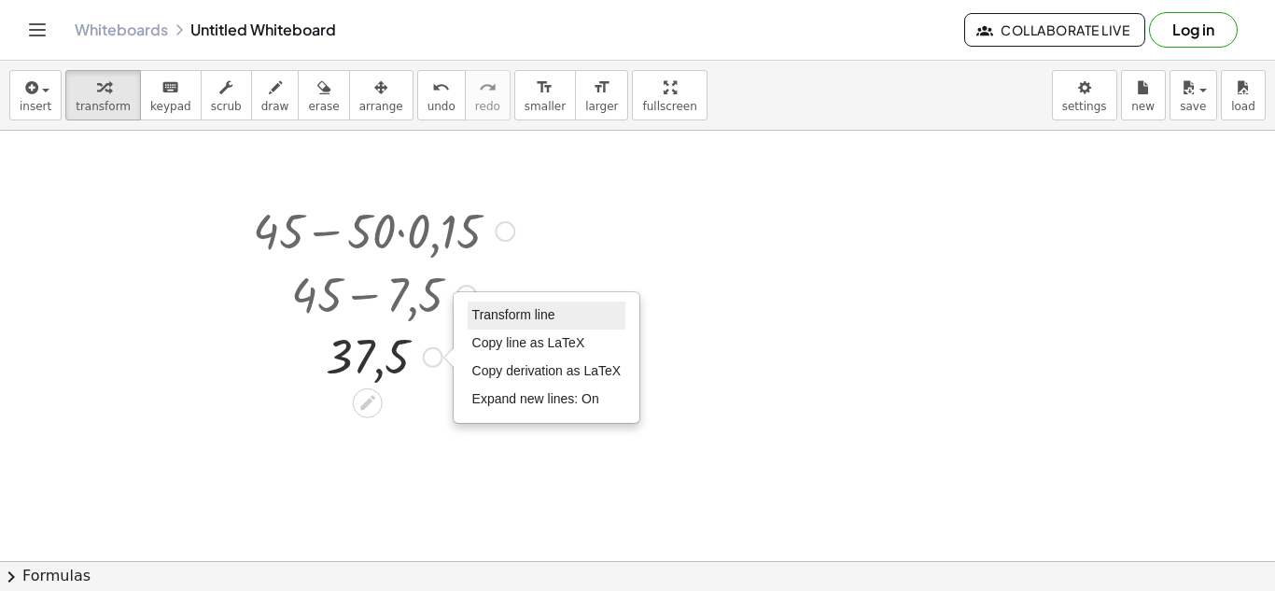
click at [594, 310] on li "Transform line" at bounding box center [547, 315] width 159 height 28
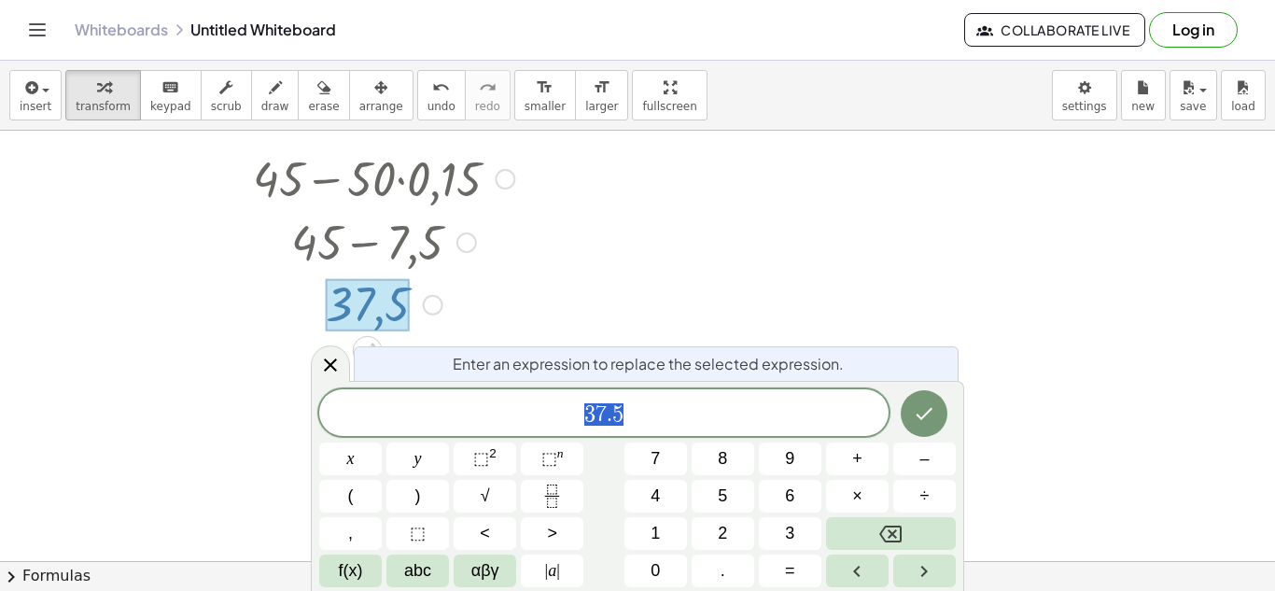
scroll to position [53, 0]
